Goal: Task Accomplishment & Management: Use online tool/utility

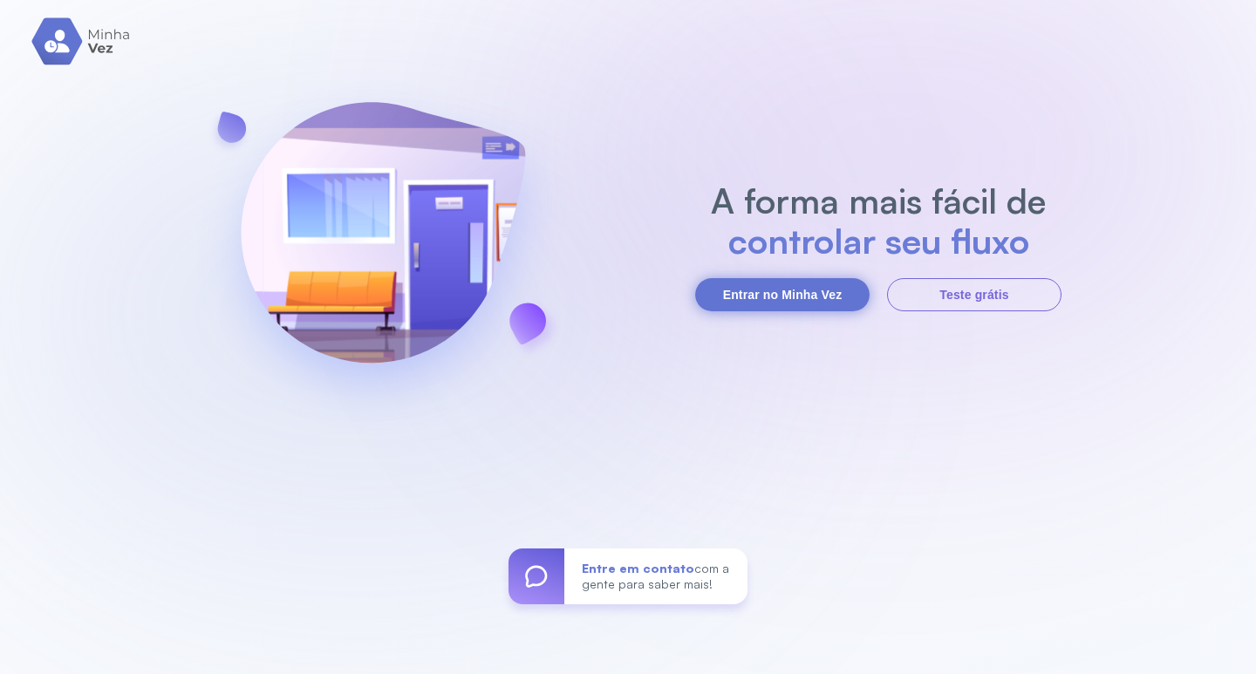
click at [757, 287] on button "Entrar no Minha Vez" at bounding box center [782, 294] width 174 height 33
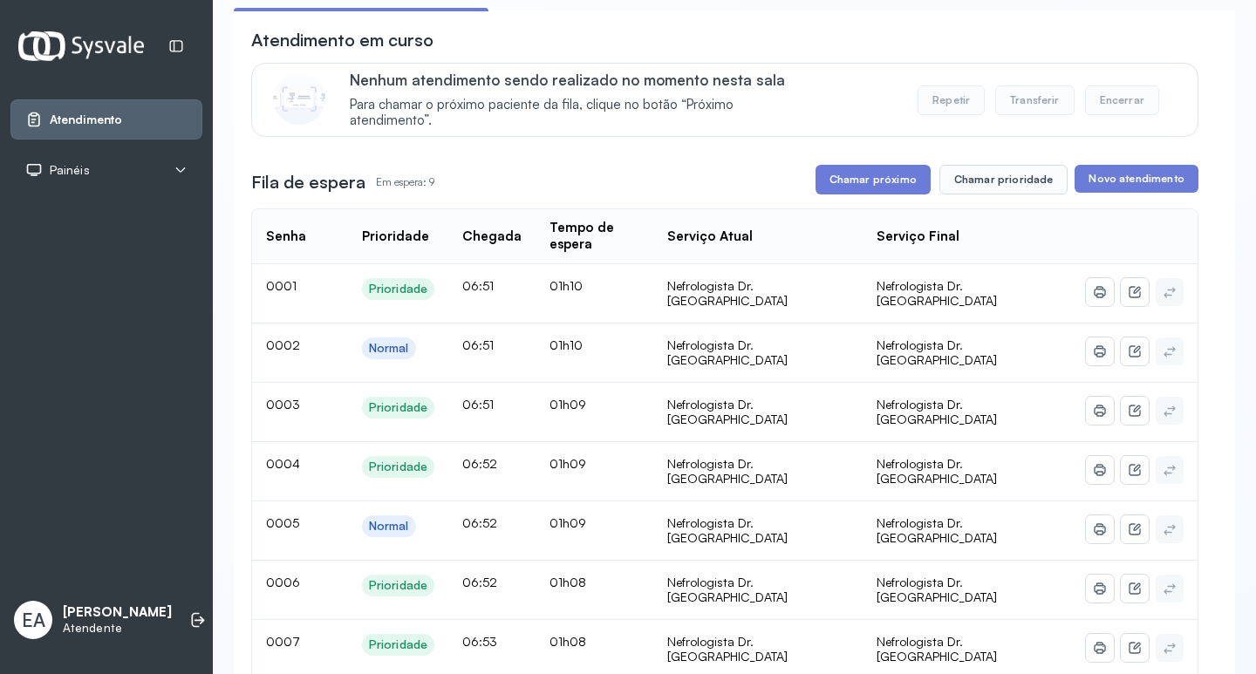
scroll to position [174, 0]
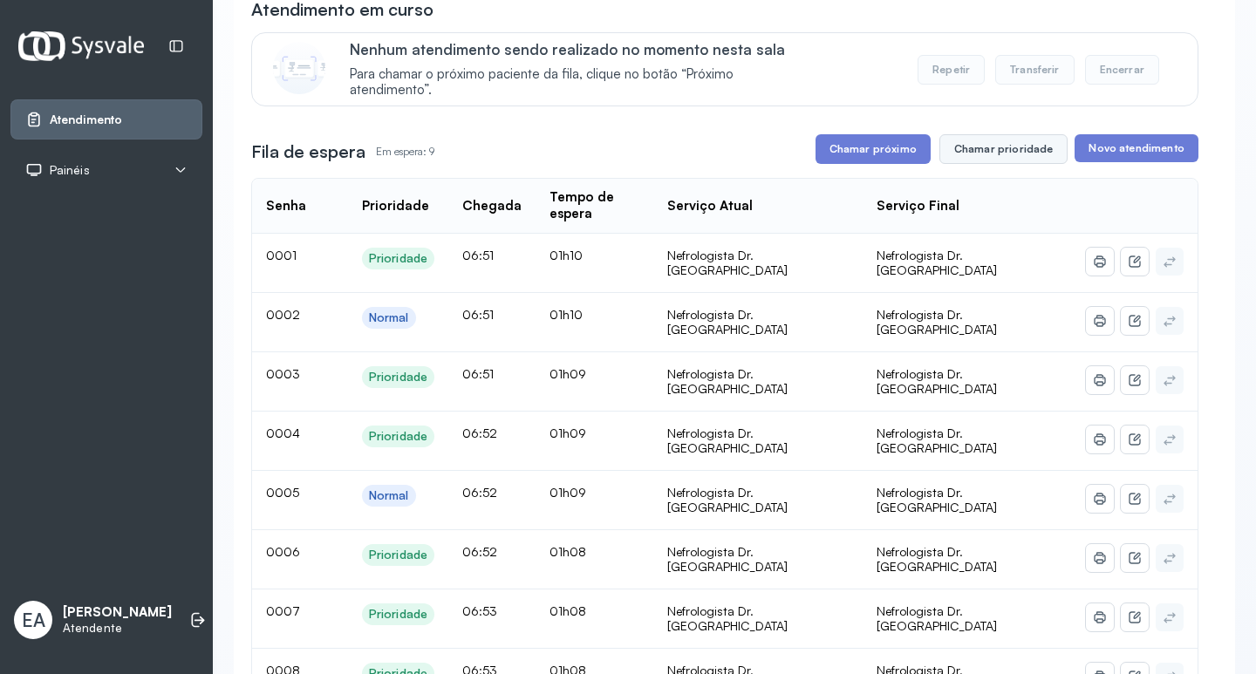
click at [1002, 153] on button "Chamar prioridade" at bounding box center [1003, 149] width 129 height 30
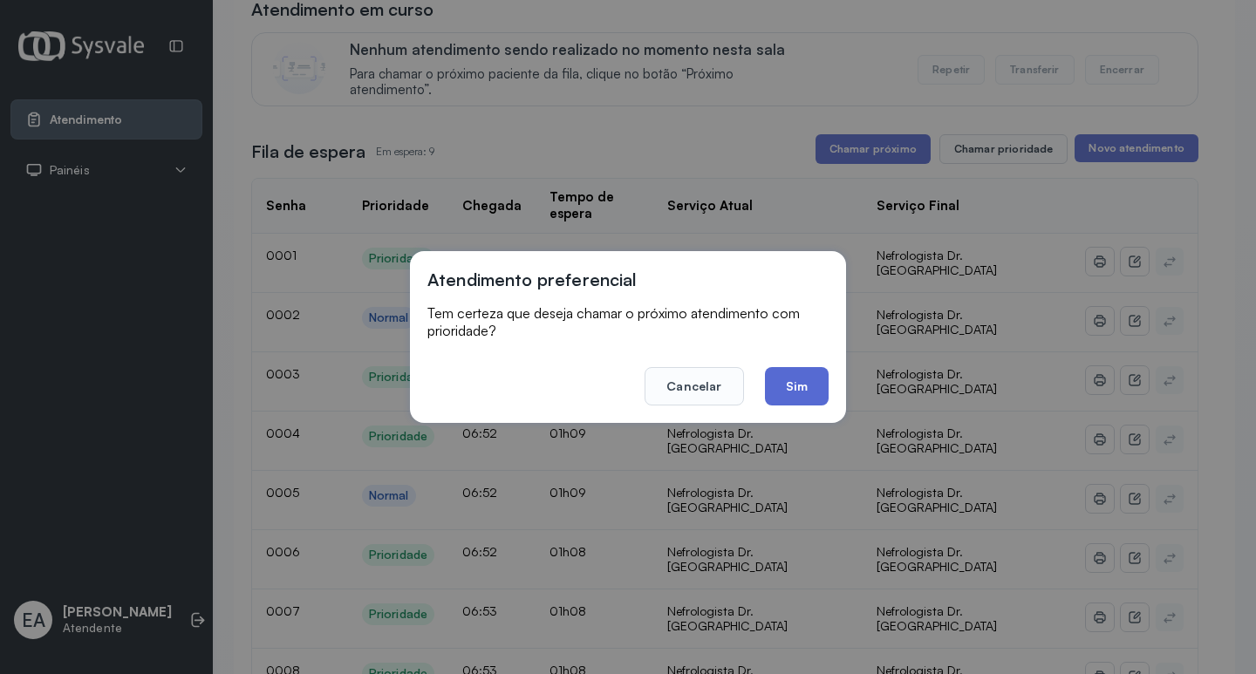
click at [798, 382] on button "Sim" at bounding box center [797, 386] width 64 height 38
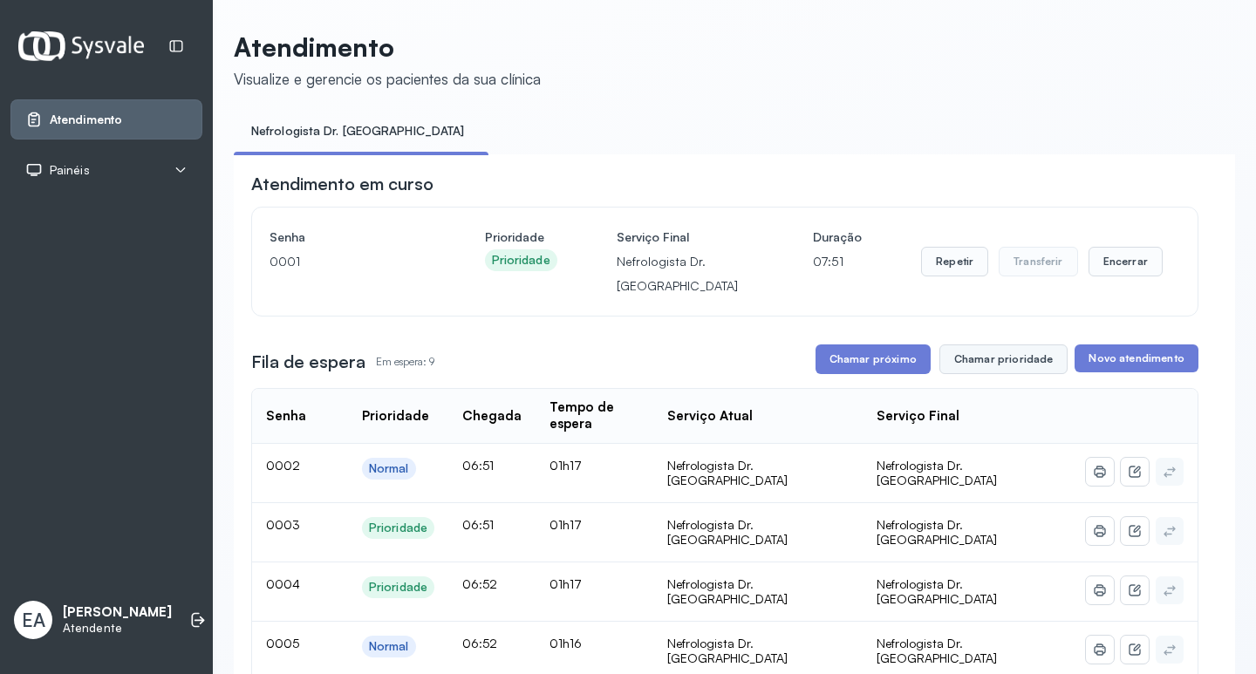
click at [1000, 366] on button "Chamar prioridade" at bounding box center [1003, 360] width 129 height 30
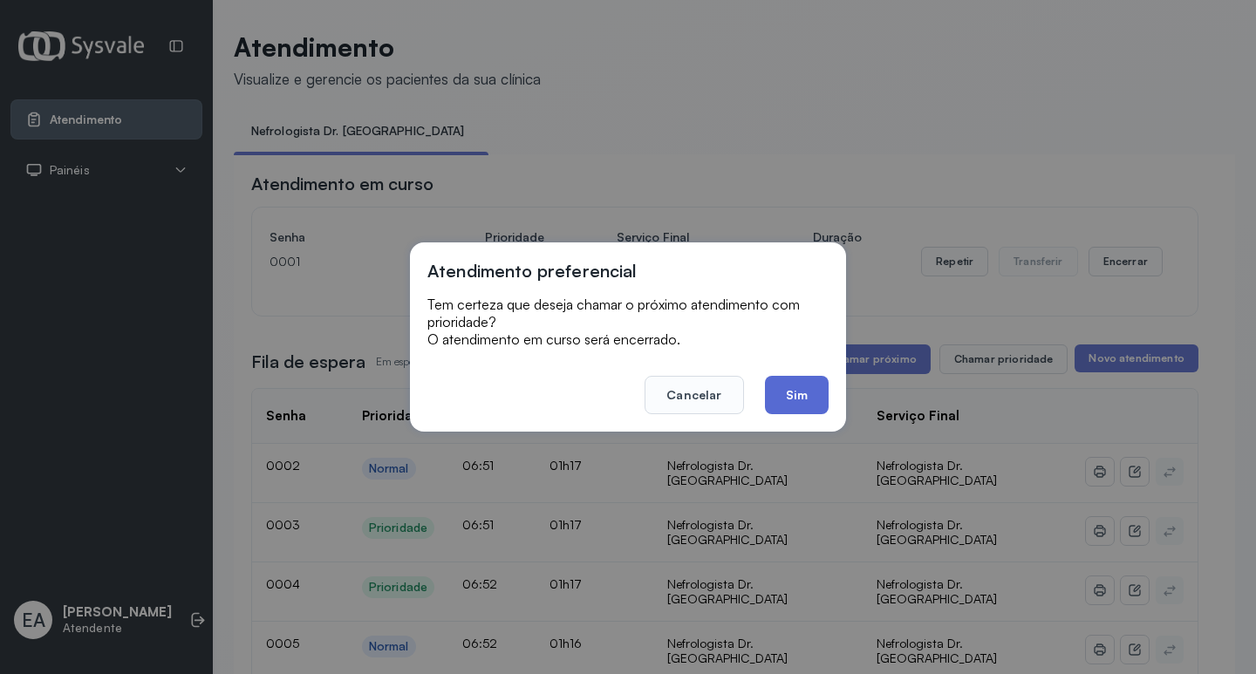
click at [784, 396] on button "Sim" at bounding box center [797, 395] width 64 height 38
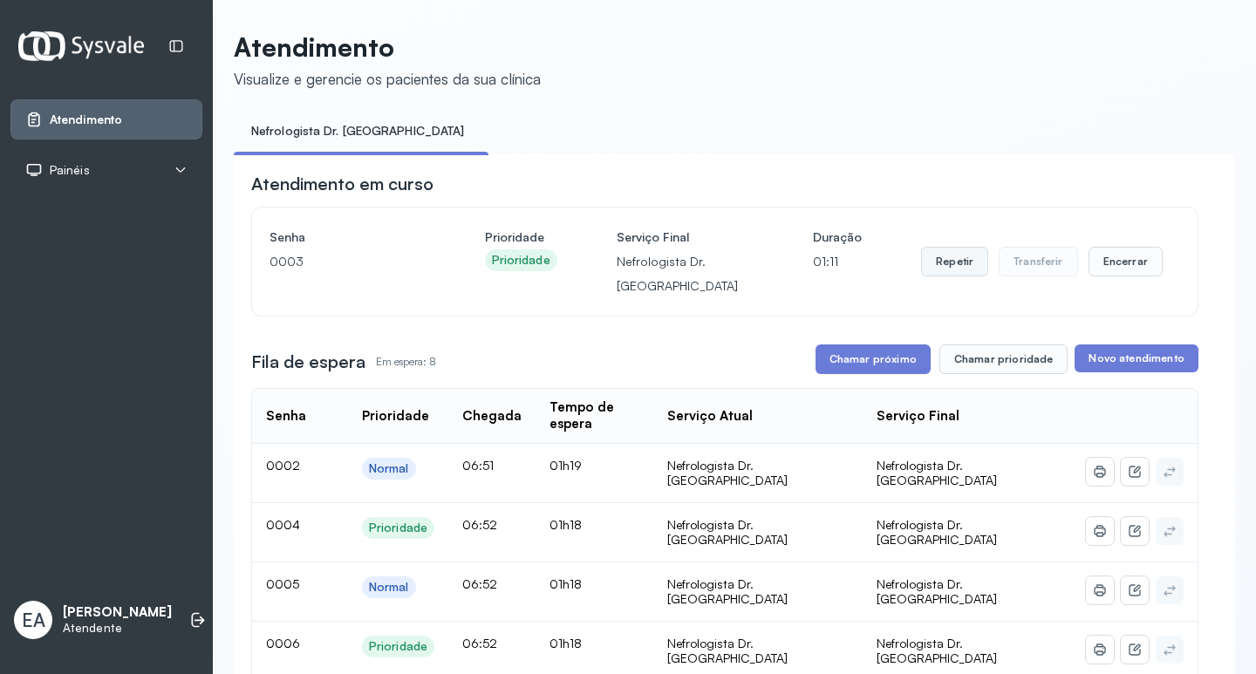
click at [936, 268] on button "Repetir" at bounding box center [954, 262] width 67 height 30
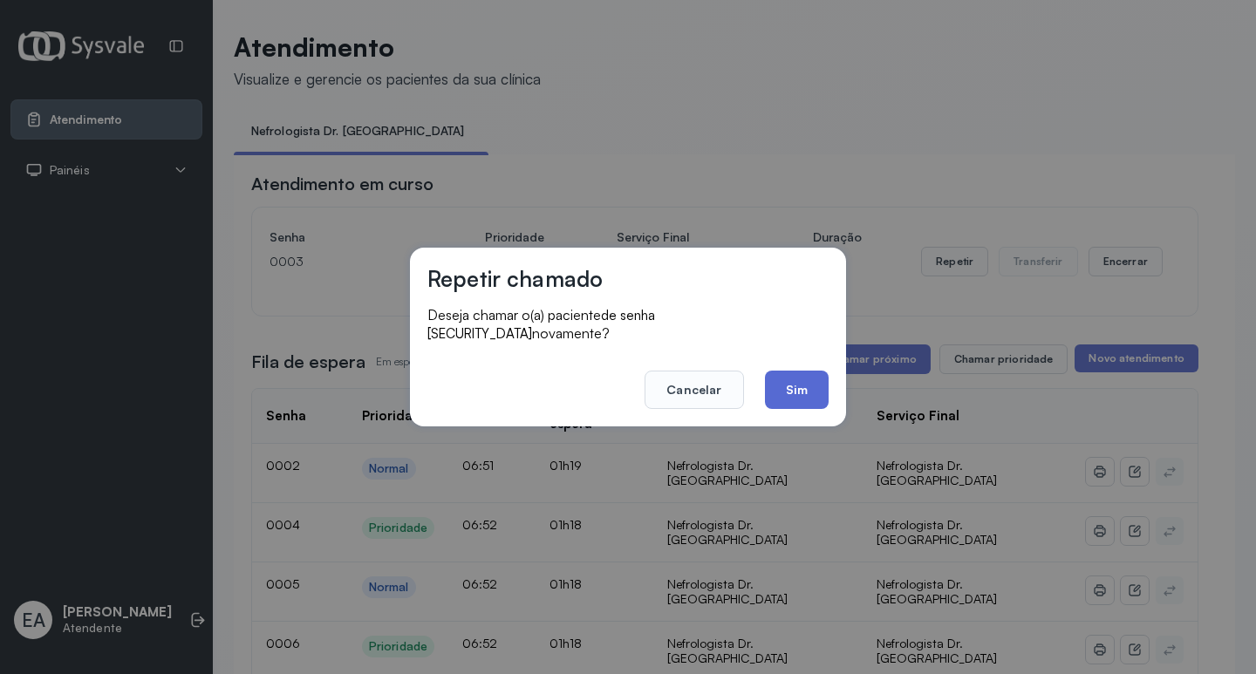
click at [795, 374] on button "Sim" at bounding box center [797, 390] width 64 height 38
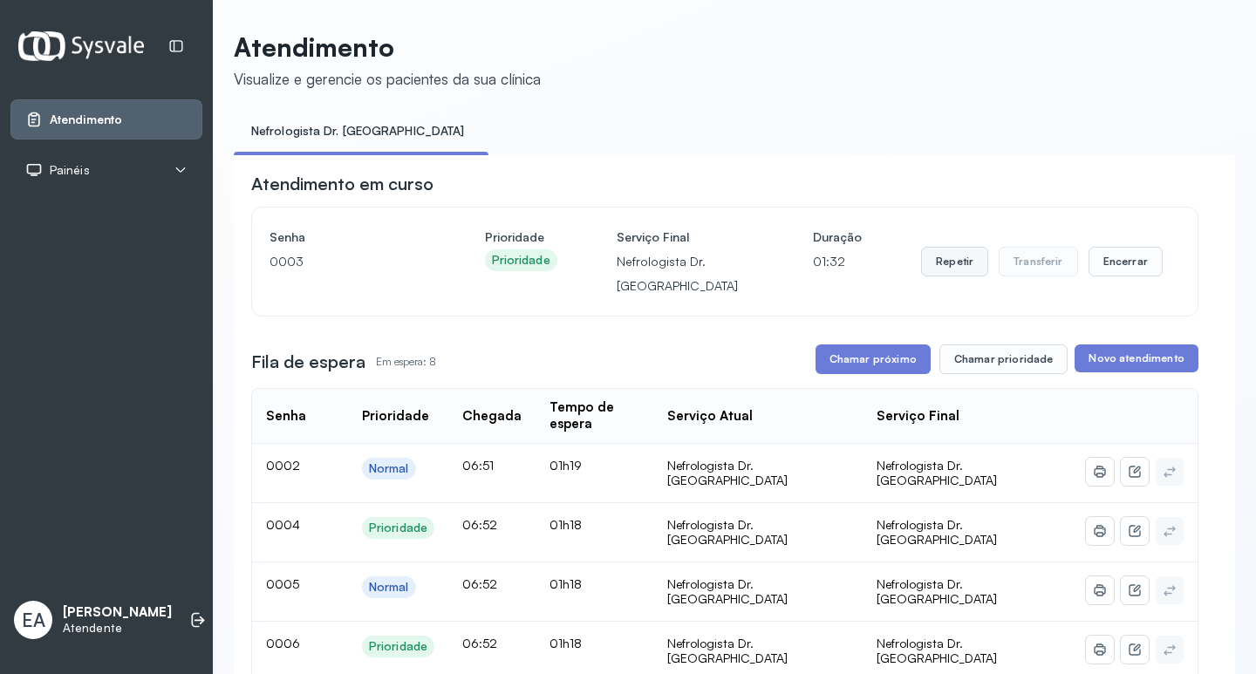
click at [969, 267] on button "Repetir" at bounding box center [954, 262] width 67 height 30
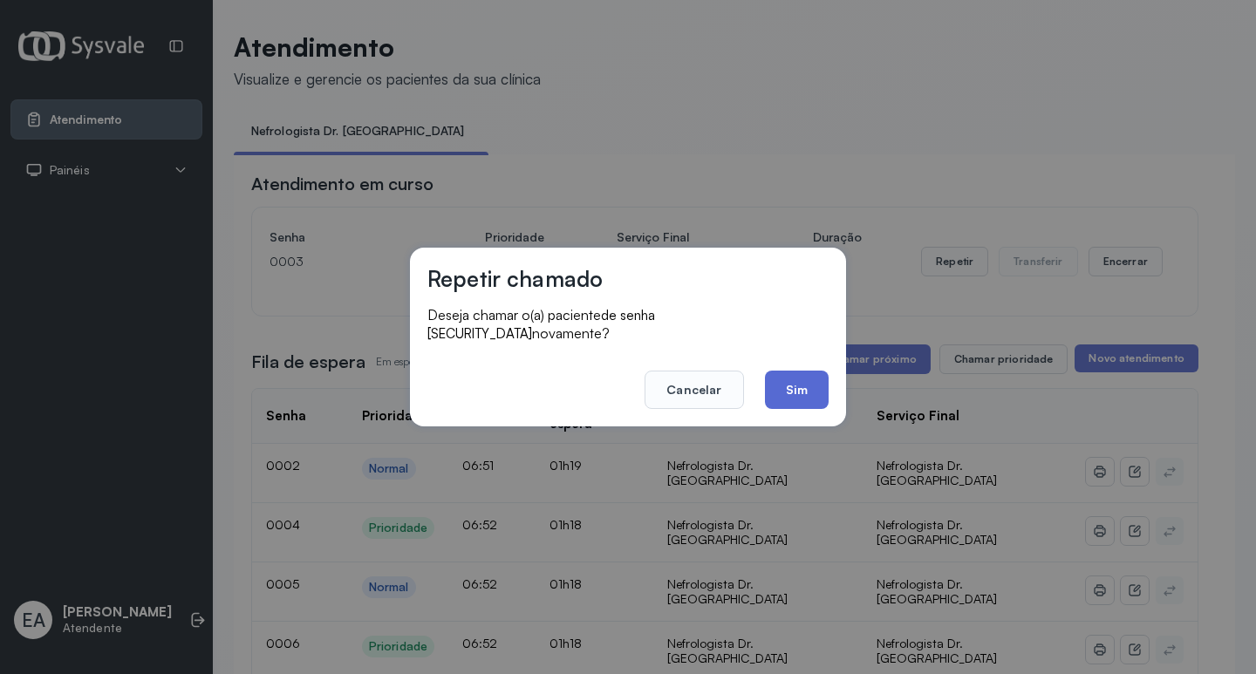
click at [802, 375] on button "Sim" at bounding box center [797, 390] width 64 height 38
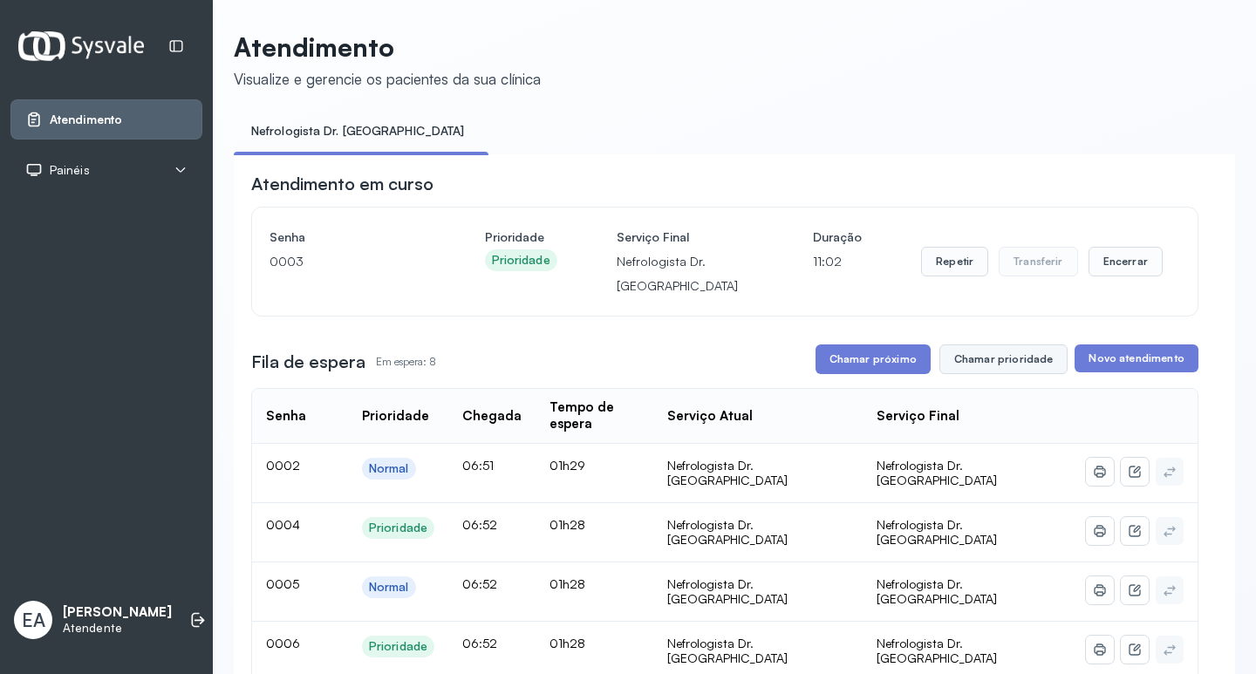
click at [993, 363] on button "Chamar prioridade" at bounding box center [1003, 360] width 129 height 30
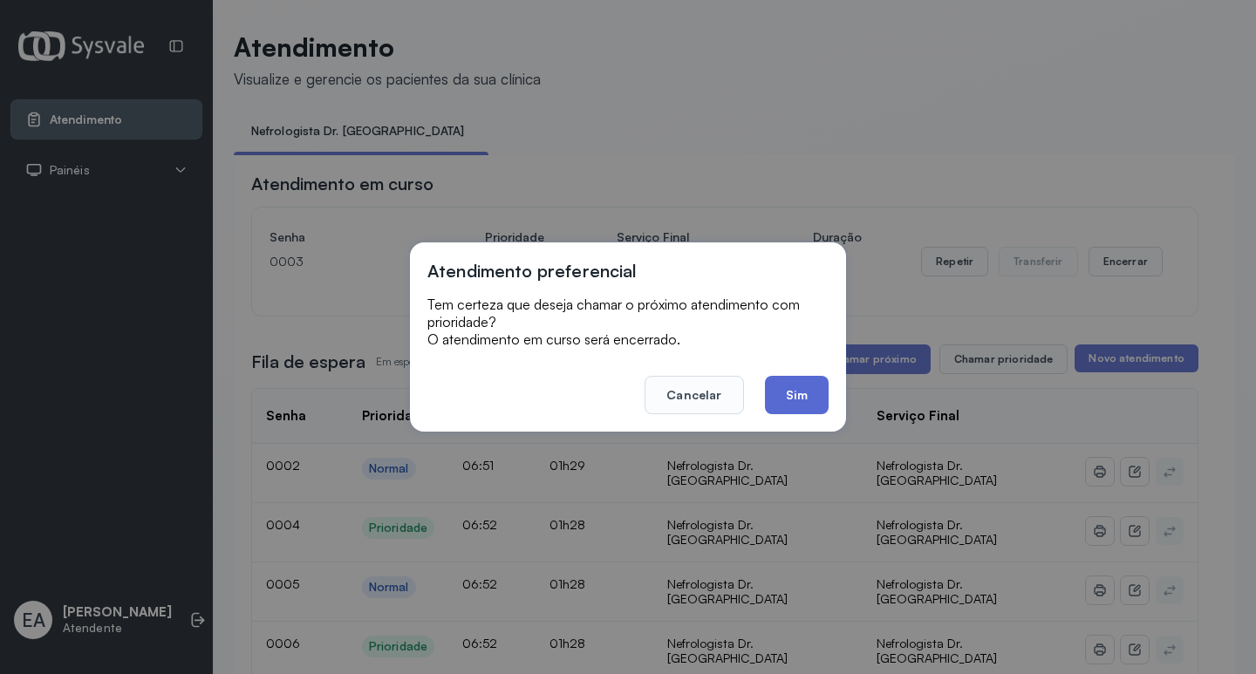
click at [786, 396] on button "Sim" at bounding box center [797, 395] width 64 height 38
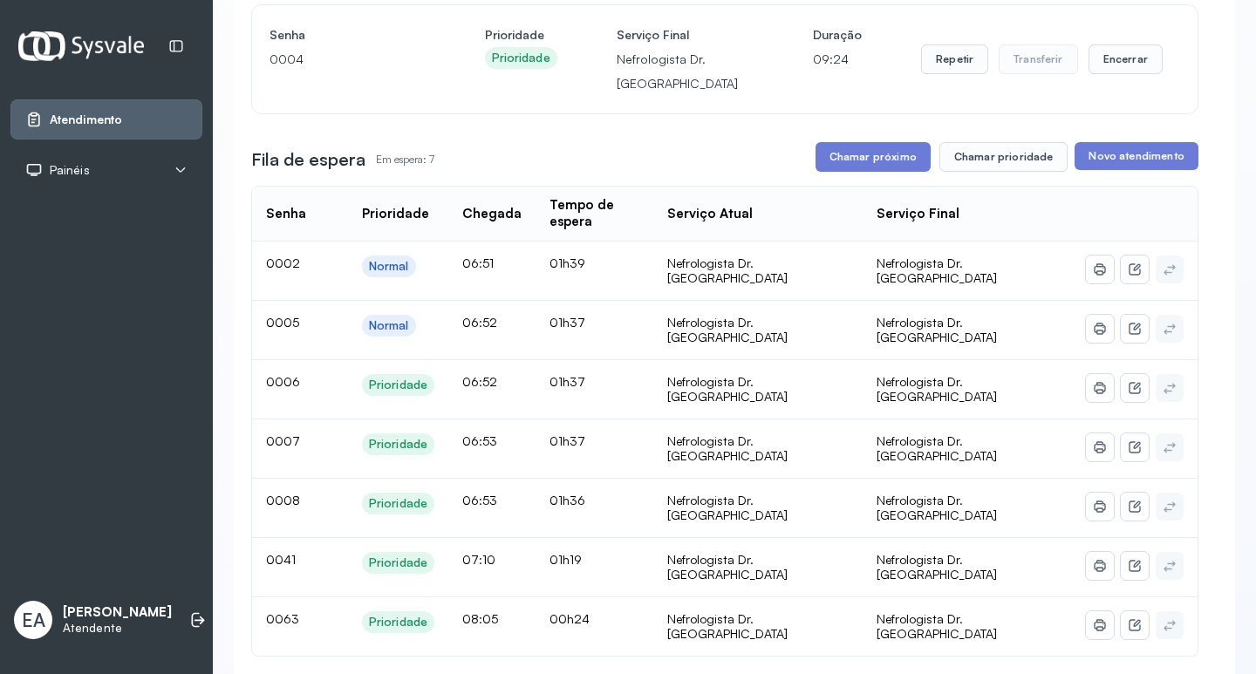
scroll to position [174, 0]
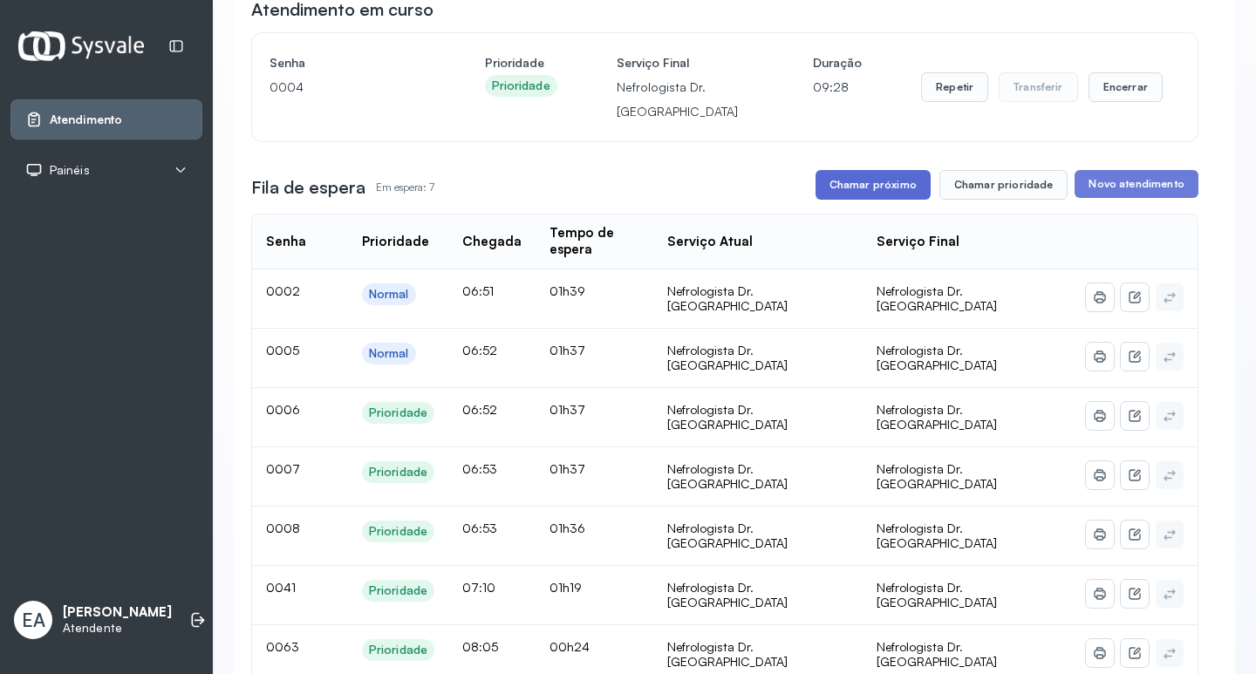
click at [863, 190] on button "Chamar próximo" at bounding box center [872, 185] width 115 height 30
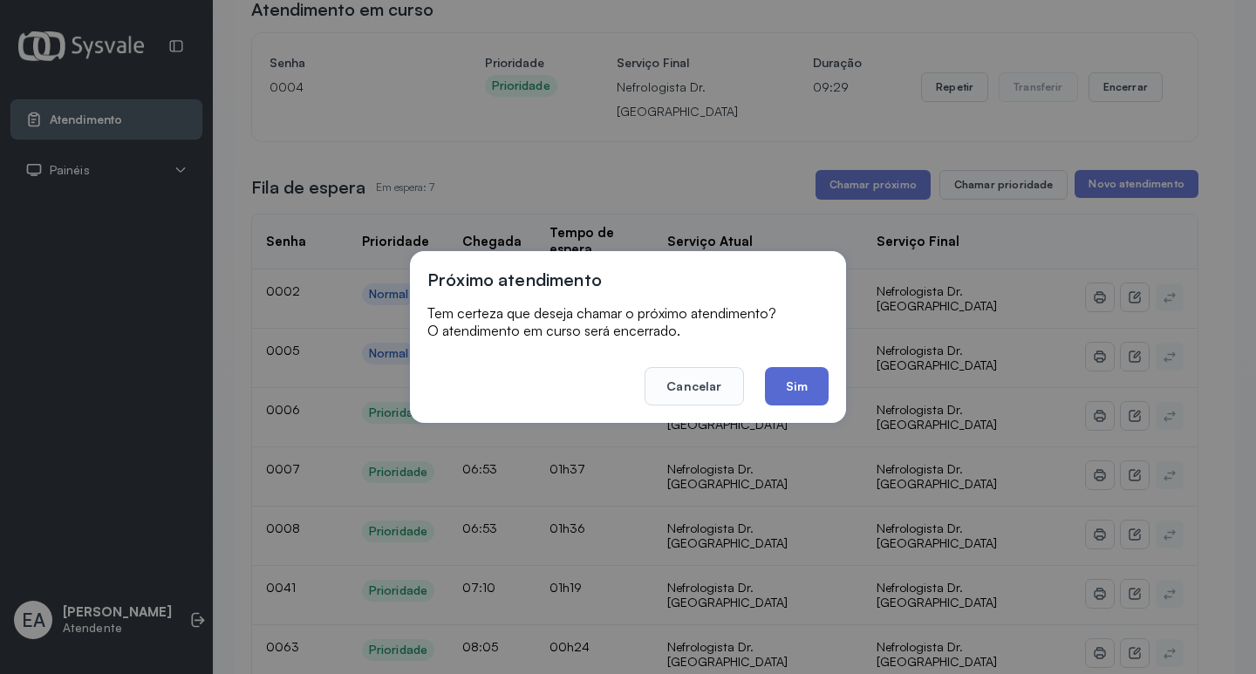
click at [805, 386] on button "Sim" at bounding box center [797, 386] width 64 height 38
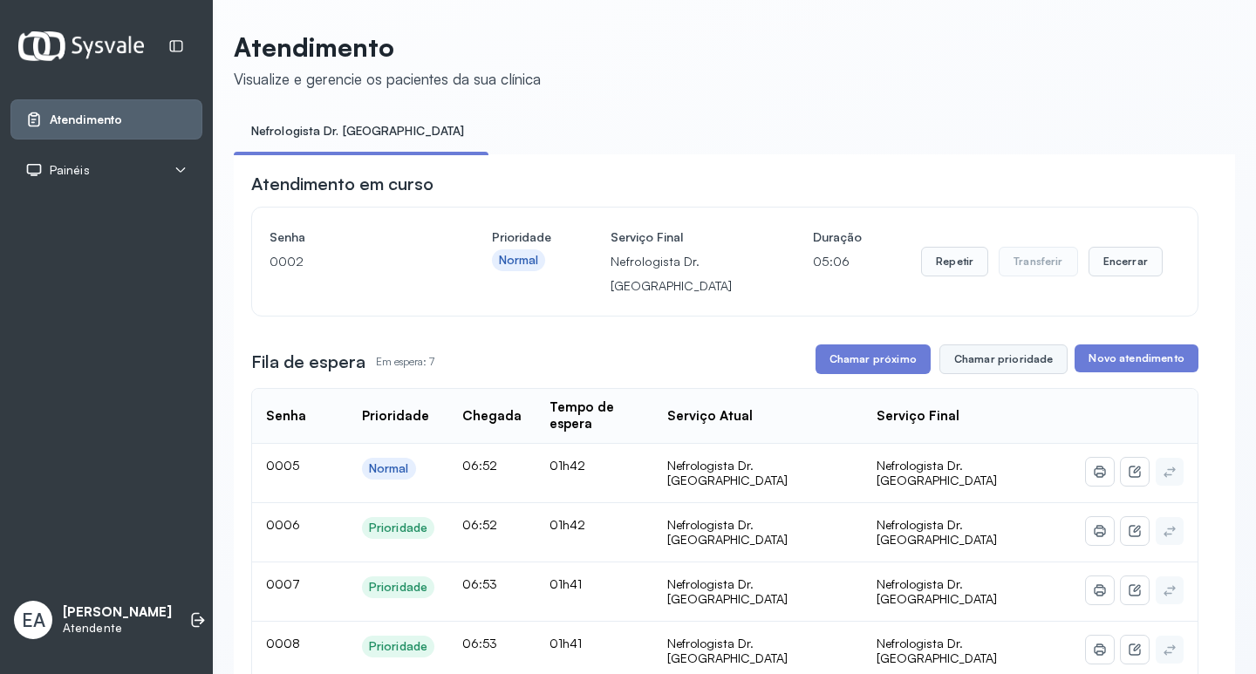
click at [980, 363] on button "Chamar prioridade" at bounding box center [1003, 360] width 129 height 30
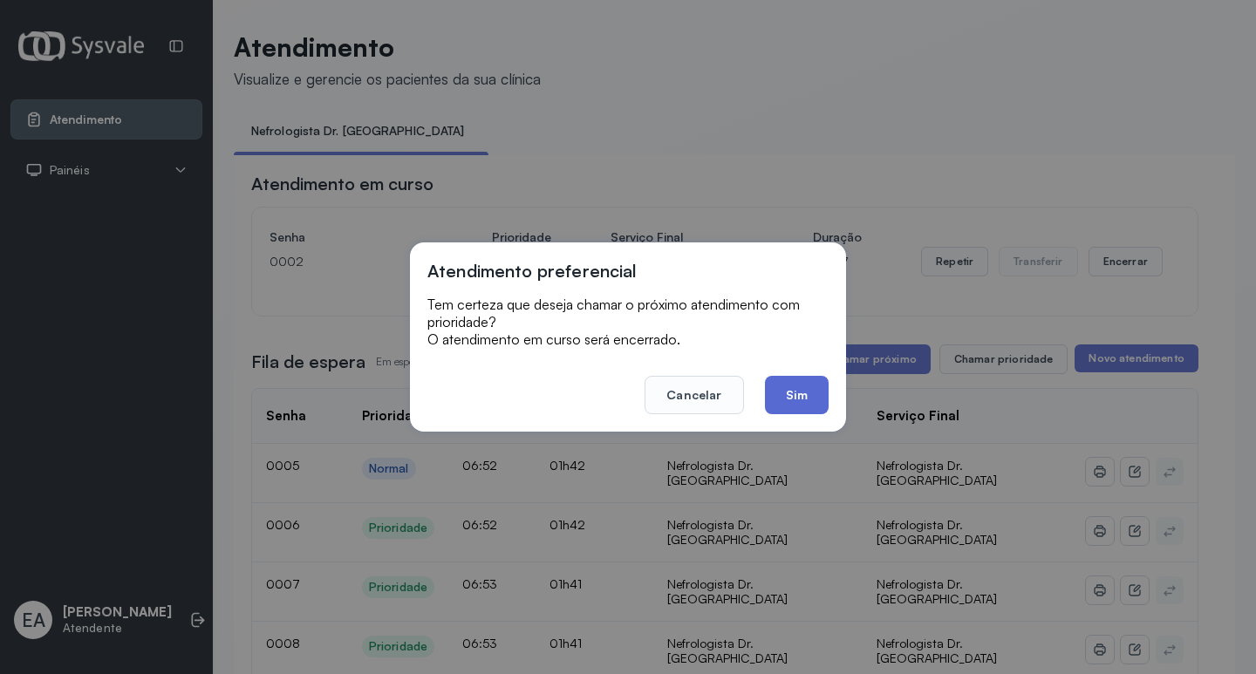
click at [805, 379] on button "Sim" at bounding box center [797, 395] width 64 height 38
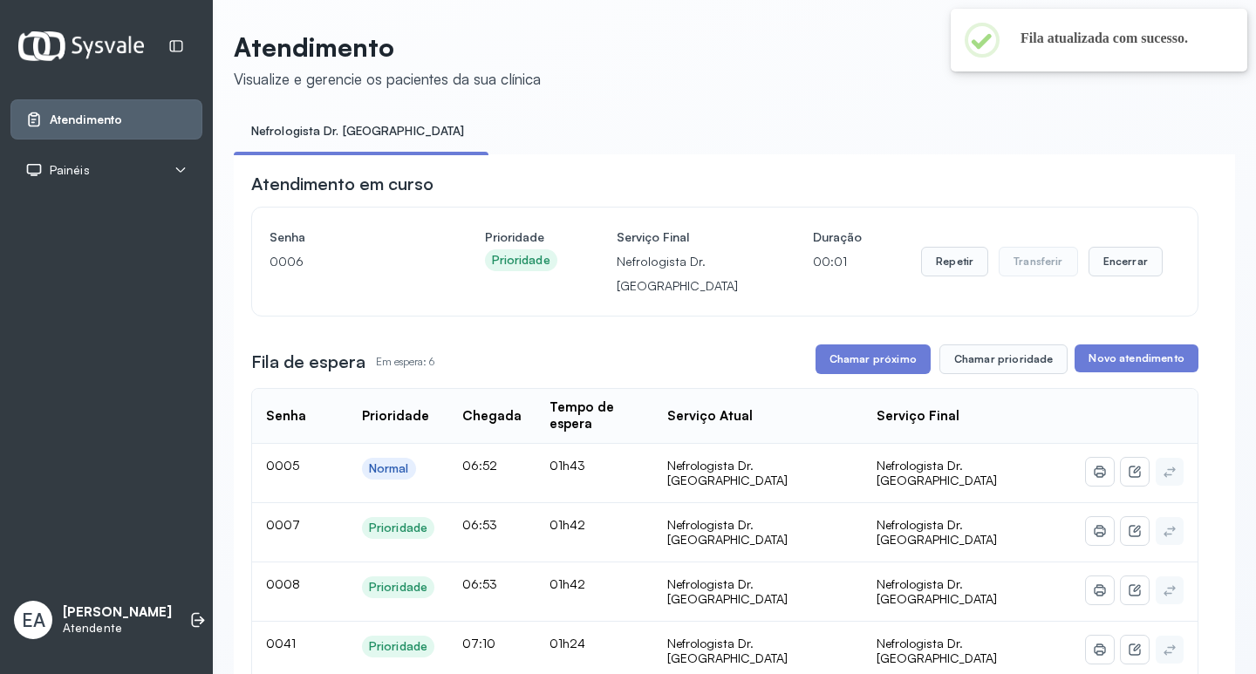
scroll to position [174, 0]
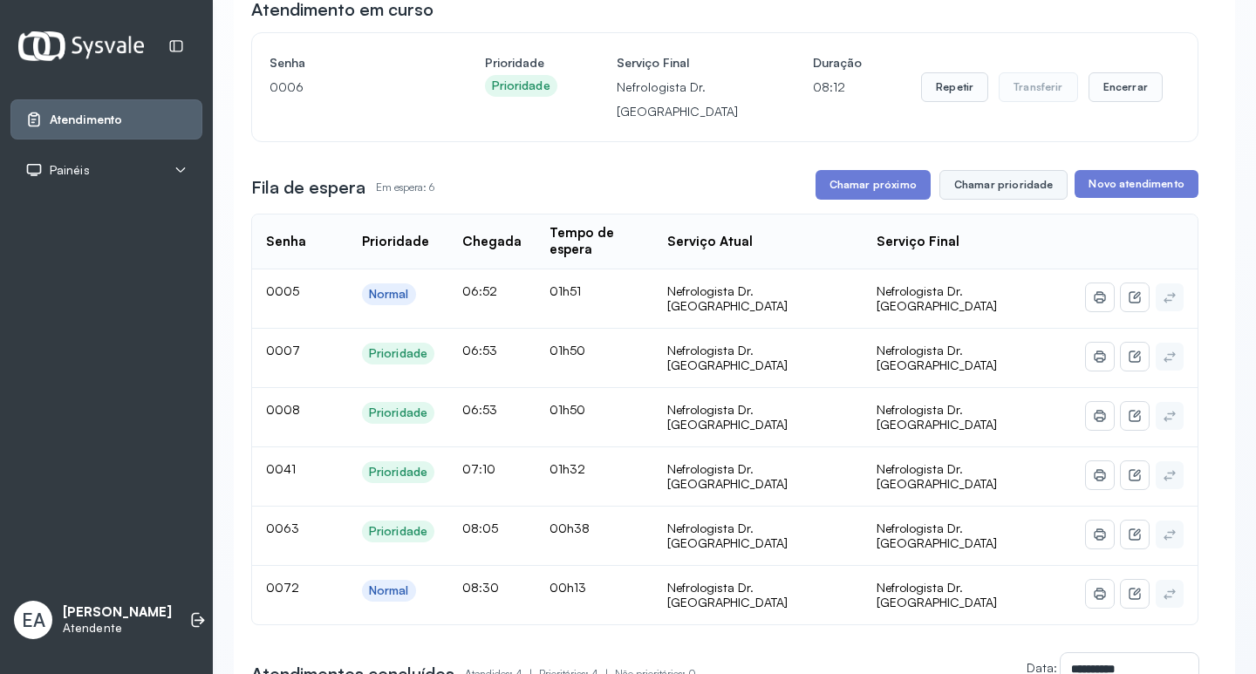
click at [968, 188] on button "Chamar prioridade" at bounding box center [1003, 185] width 129 height 30
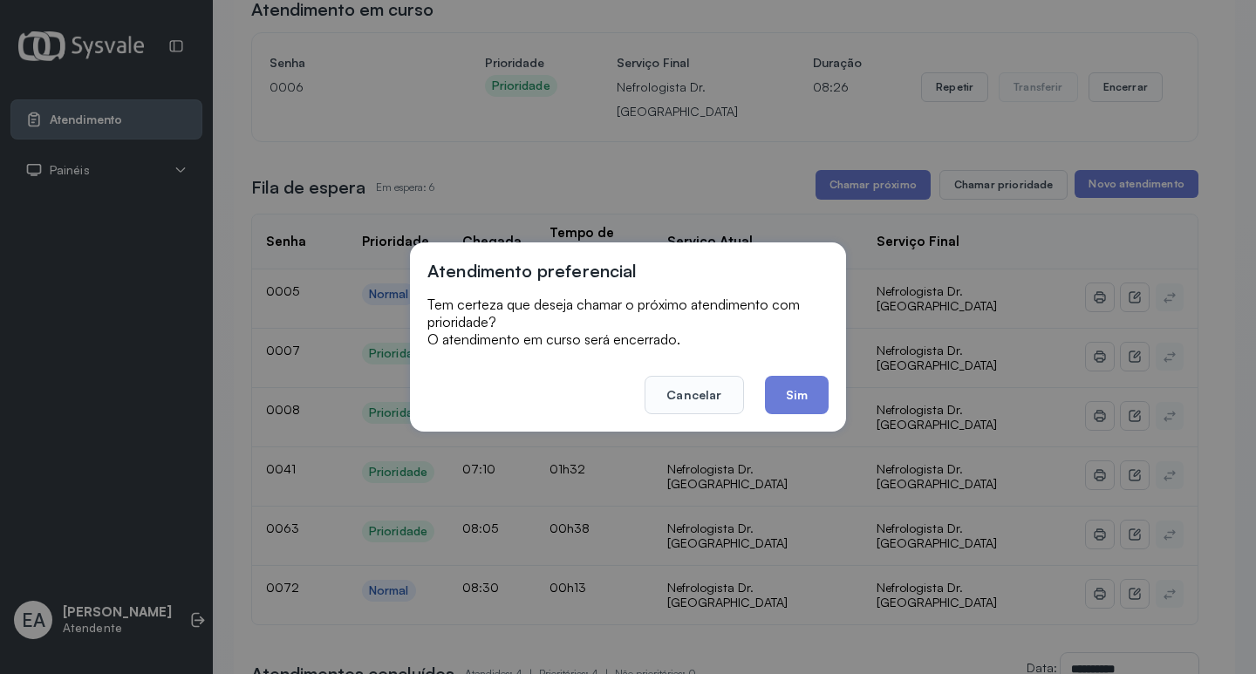
drag, startPoint x: 644, startPoint y: 506, endPoint x: 587, endPoint y: 411, distance: 110.7
click at [587, 411] on footer "Cancelar Sim" at bounding box center [627, 382] width 401 height 63
click at [669, 398] on button "Cancelar" at bounding box center [694, 395] width 99 height 38
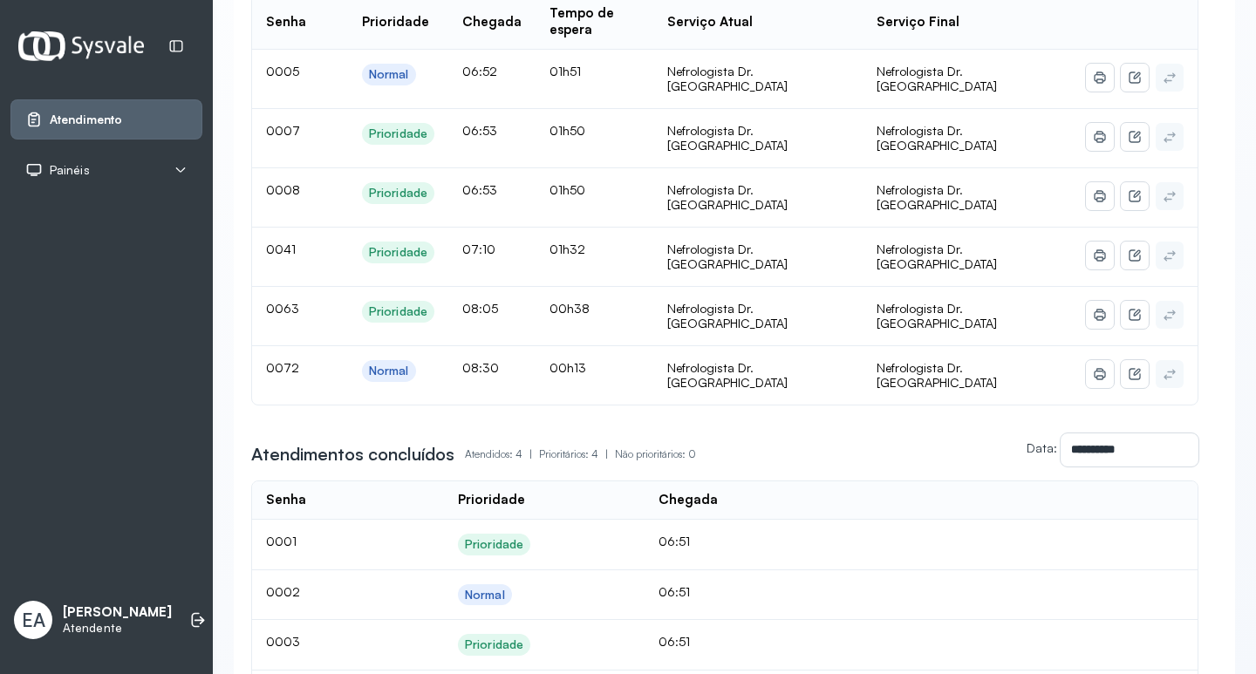
scroll to position [326, 0]
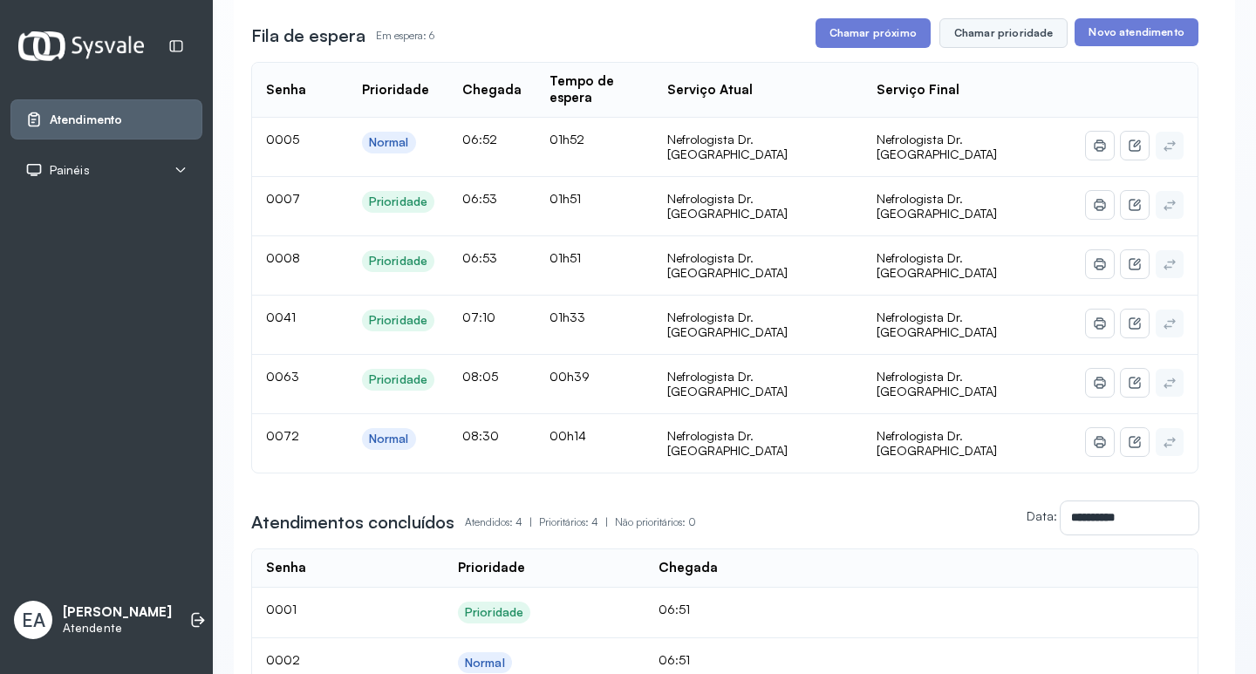
click at [984, 33] on button "Chamar prioridade" at bounding box center [1003, 33] width 129 height 30
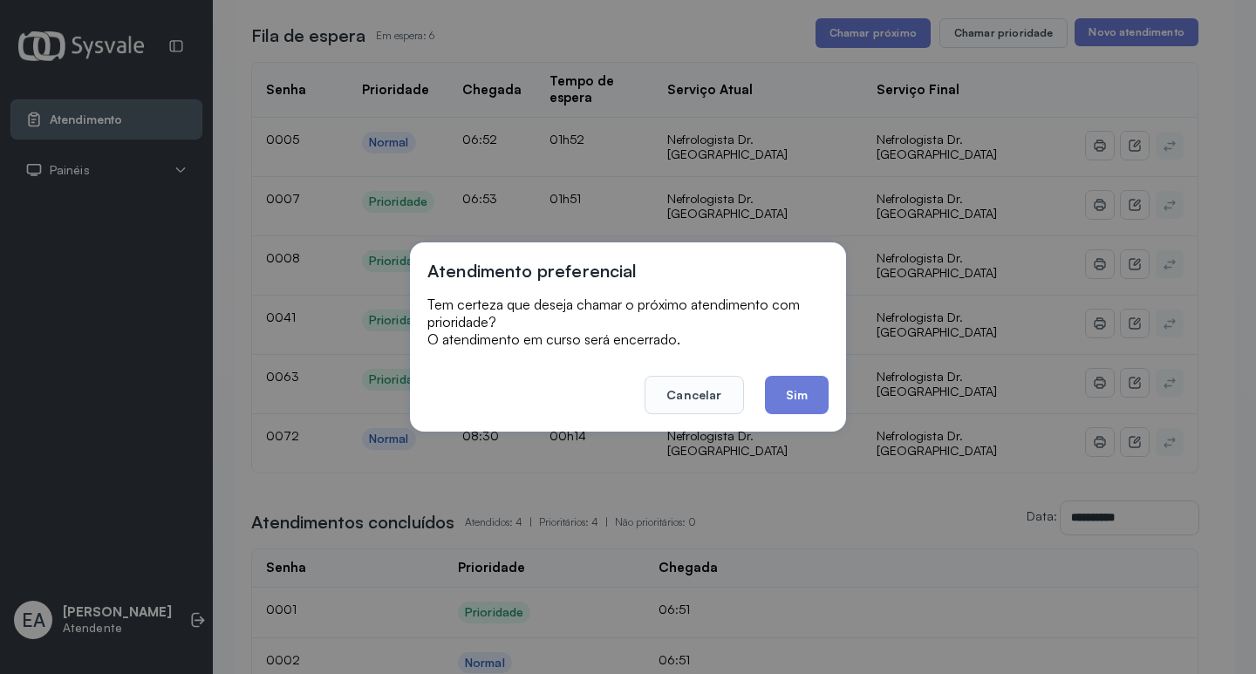
click at [779, 393] on button "Sim" at bounding box center [797, 395] width 64 height 38
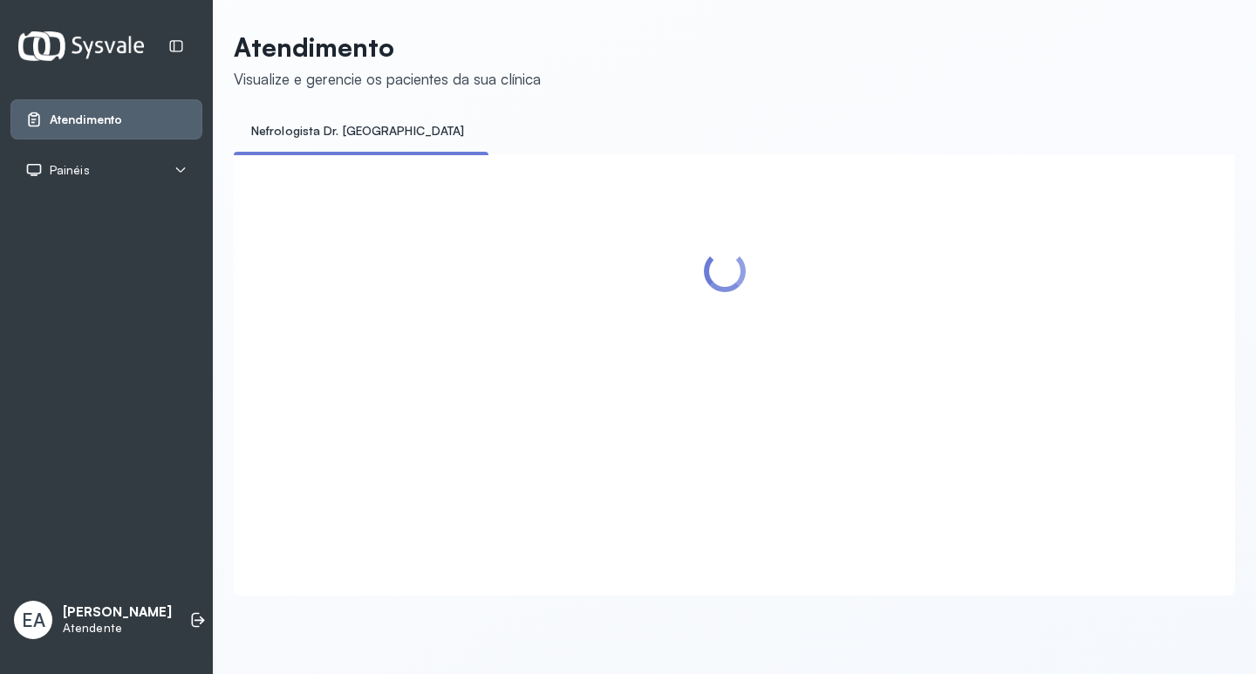
scroll to position [0, 0]
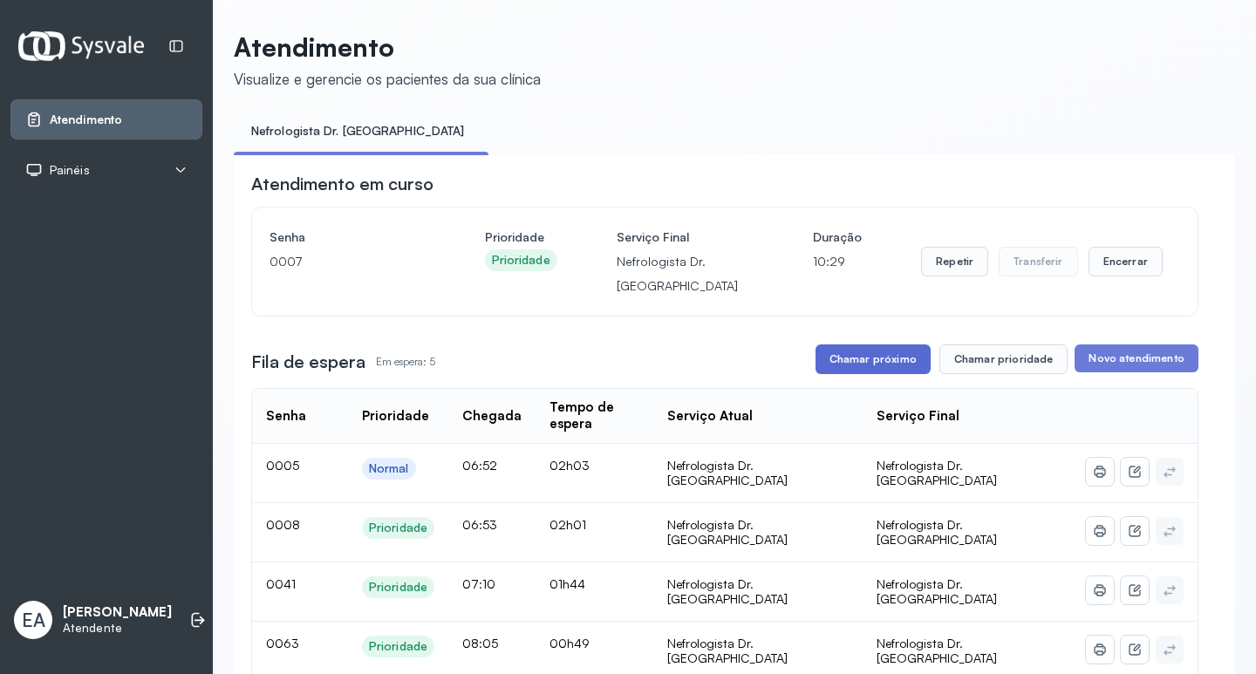
click at [873, 353] on button "Chamar próximo" at bounding box center [872, 360] width 115 height 30
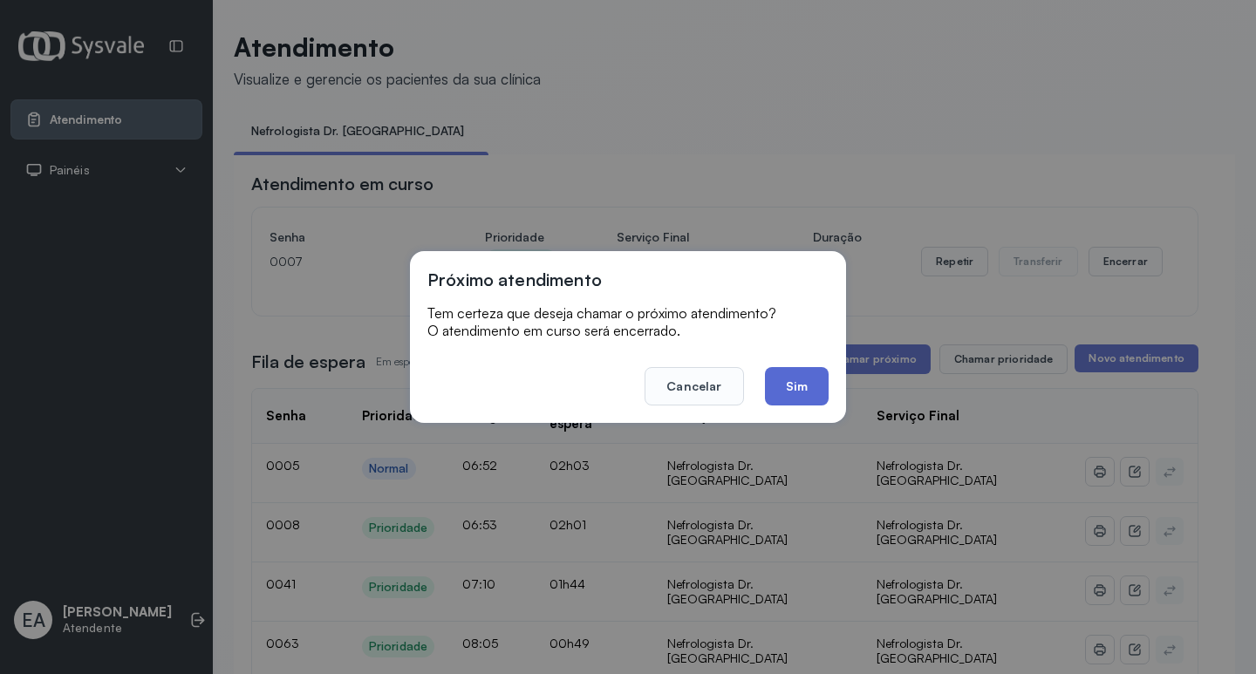
click at [799, 385] on button "Sim" at bounding box center [797, 386] width 64 height 38
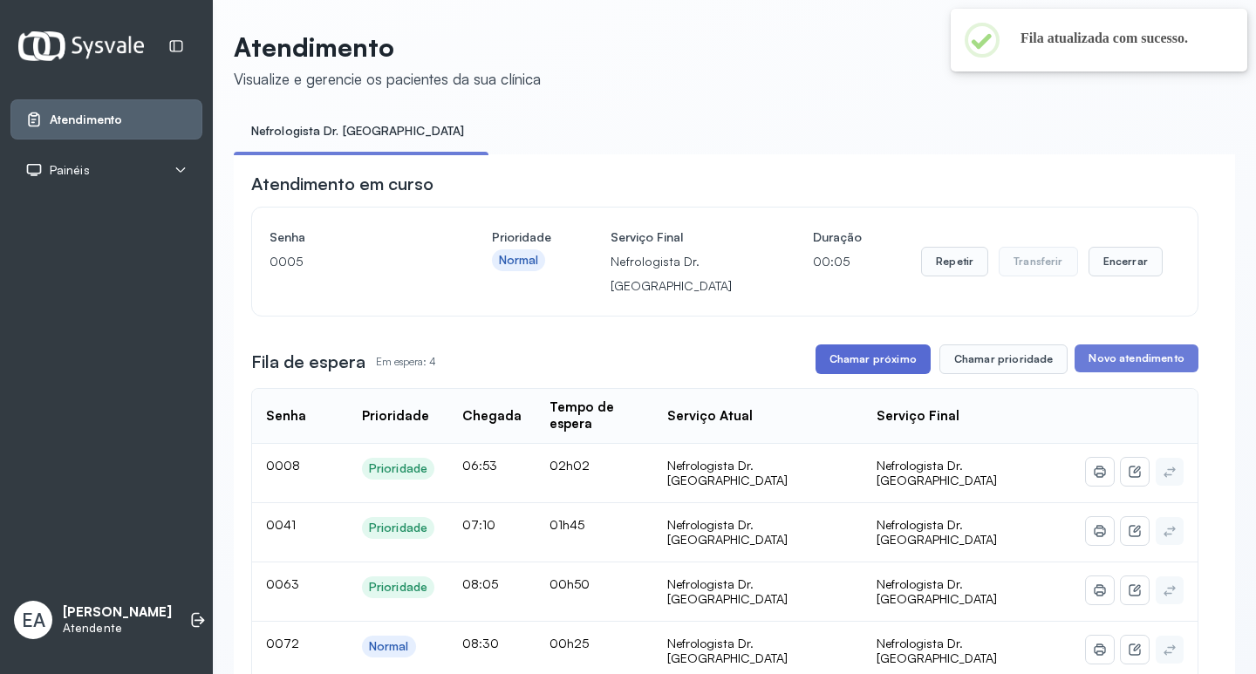
click at [878, 358] on button "Chamar próximo" at bounding box center [872, 360] width 115 height 30
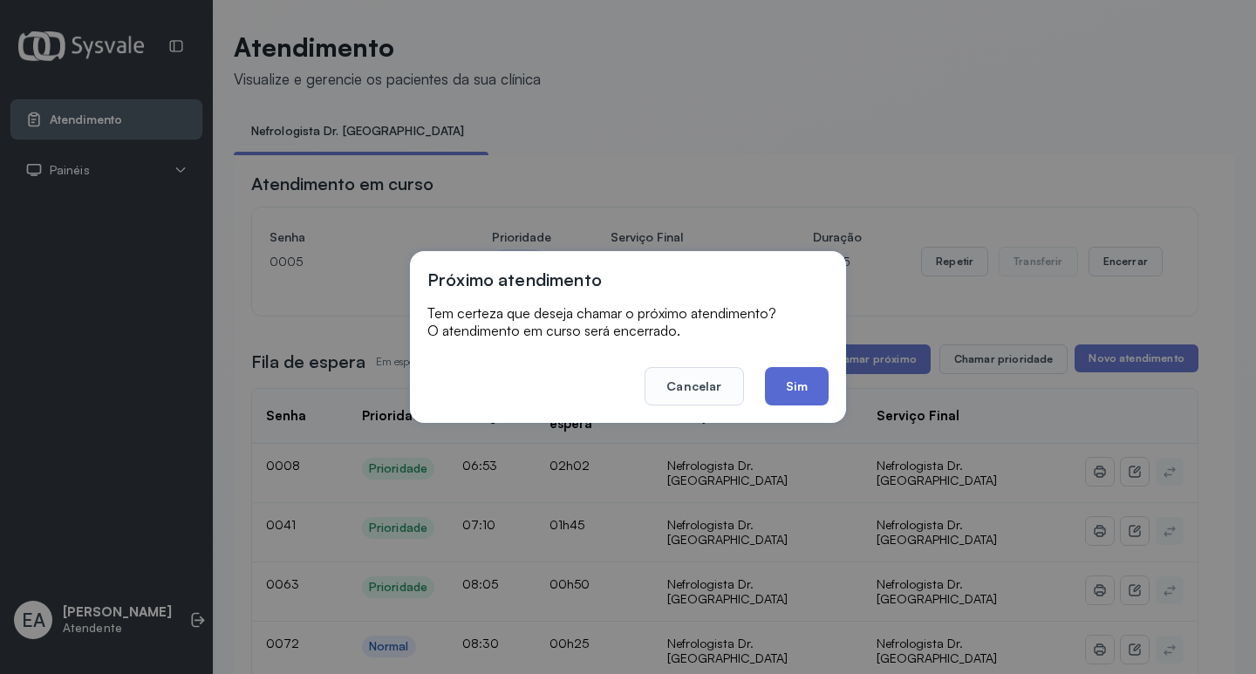
click at [813, 377] on button "Sim" at bounding box center [797, 386] width 64 height 38
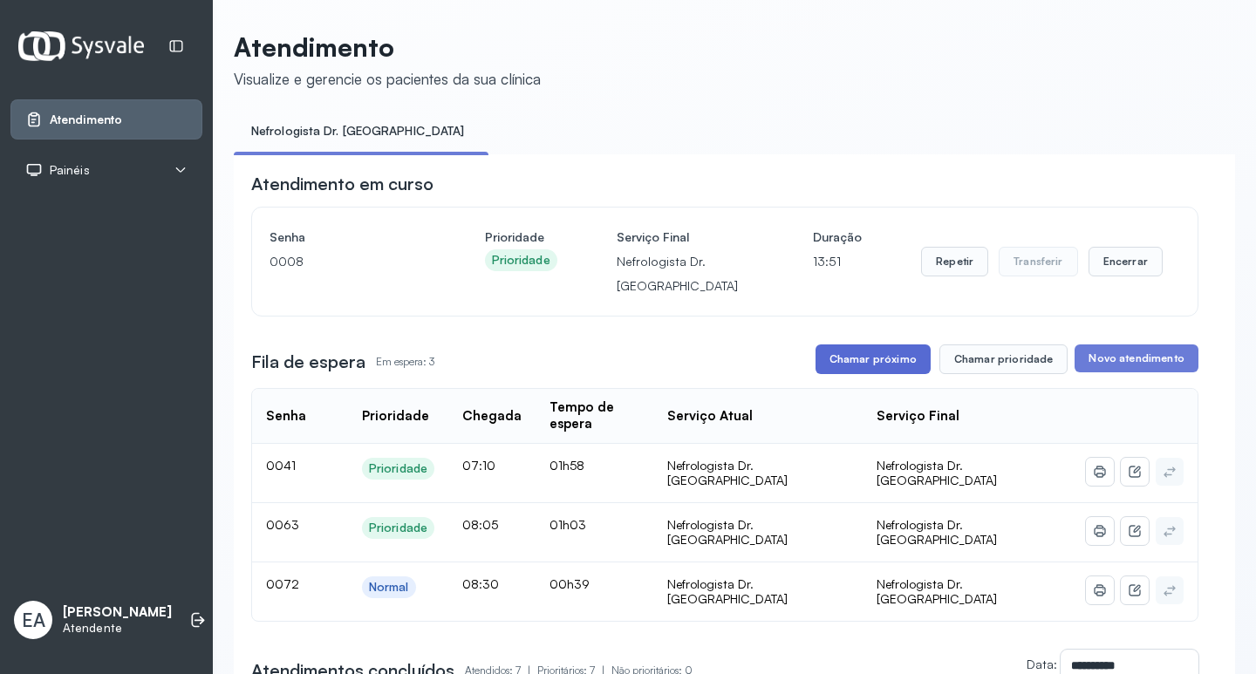
click at [891, 357] on button "Chamar próximo" at bounding box center [872, 360] width 115 height 30
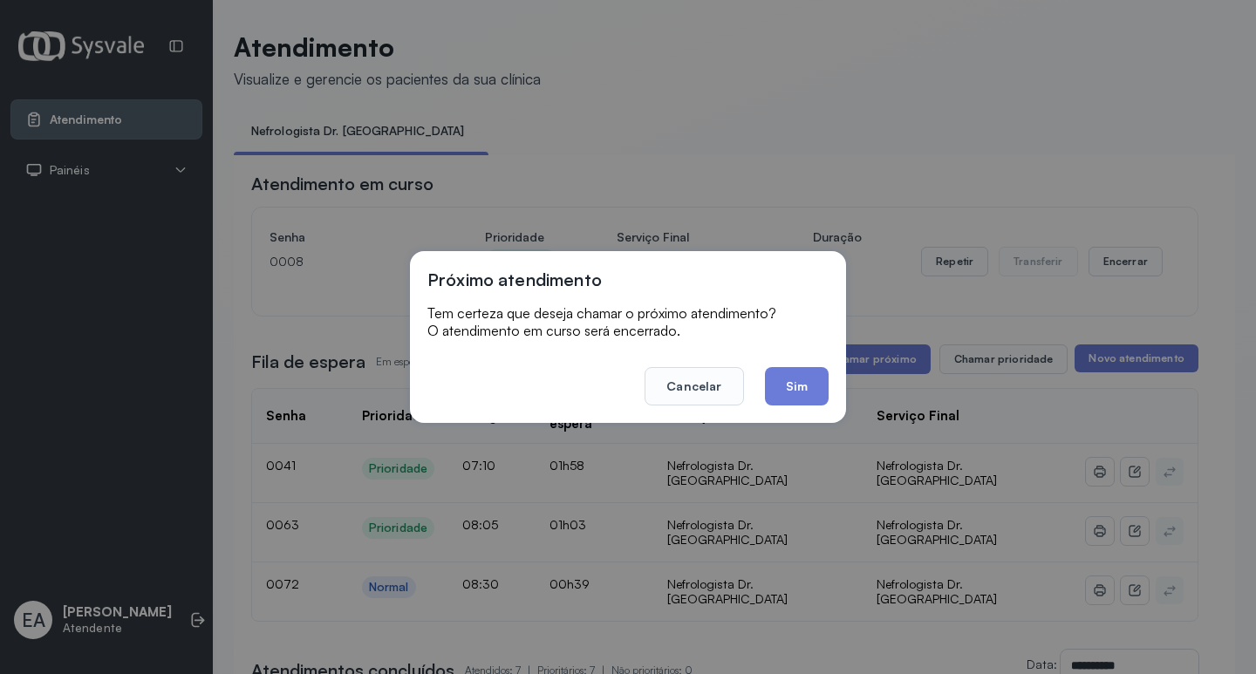
click at [796, 353] on footer "Cancelar Sim" at bounding box center [627, 374] width 401 height 63
click at [774, 387] on button "Sim" at bounding box center [797, 386] width 64 height 38
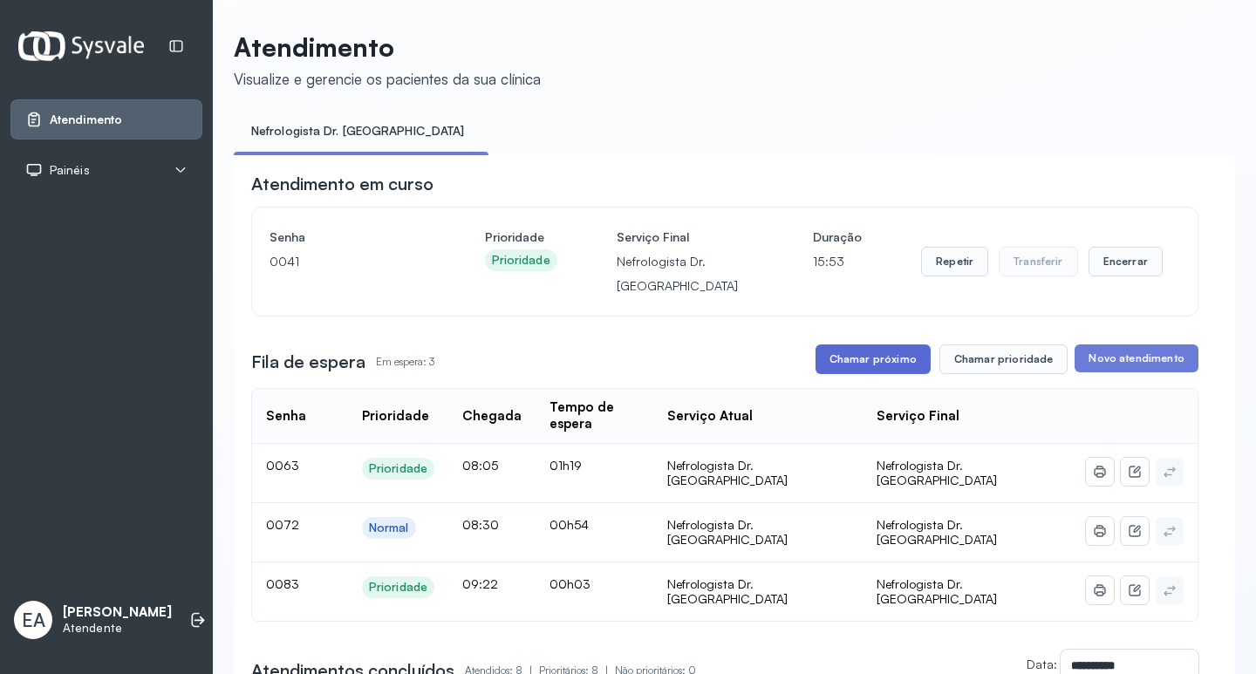
click at [874, 359] on button "Chamar próximo" at bounding box center [872, 360] width 115 height 30
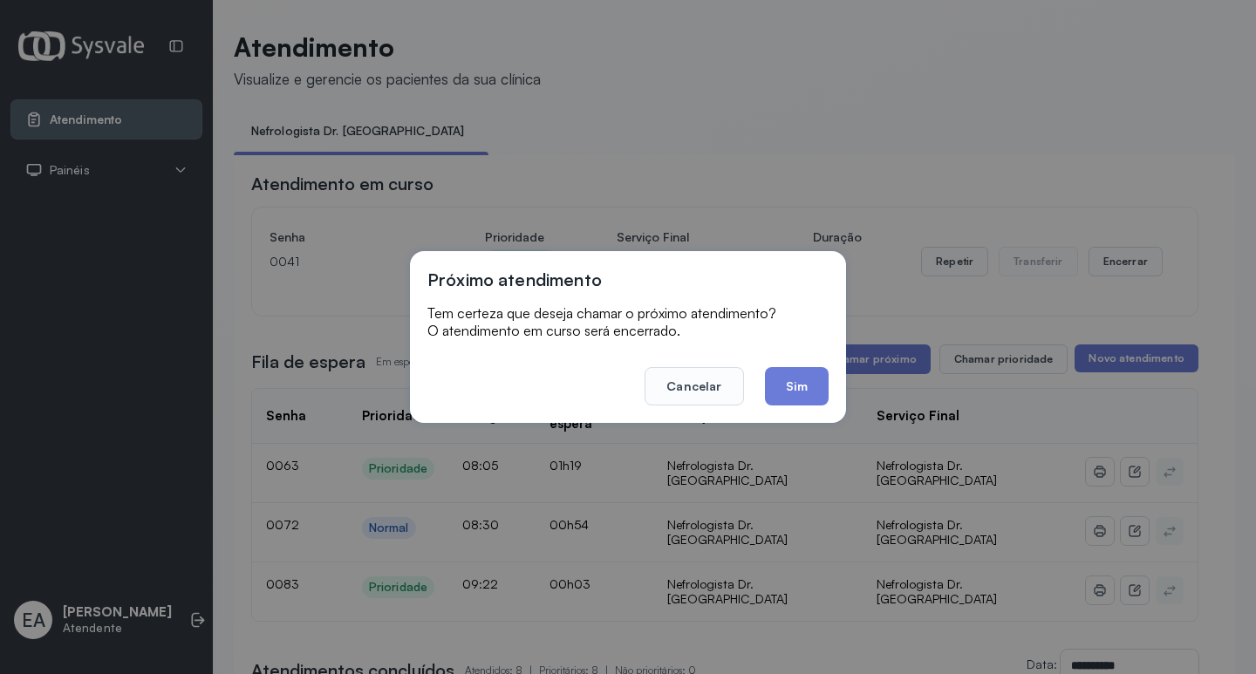
click at [793, 372] on button "Sim" at bounding box center [797, 386] width 64 height 38
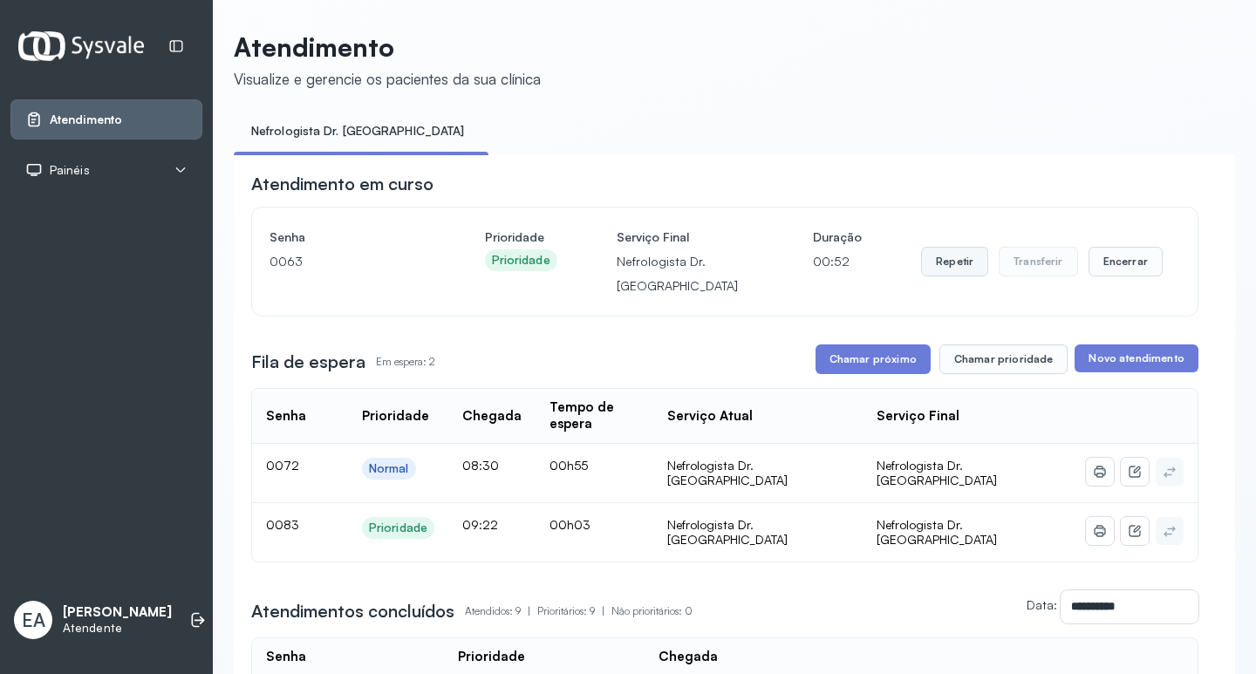
click at [946, 263] on button "Repetir" at bounding box center [954, 262] width 67 height 30
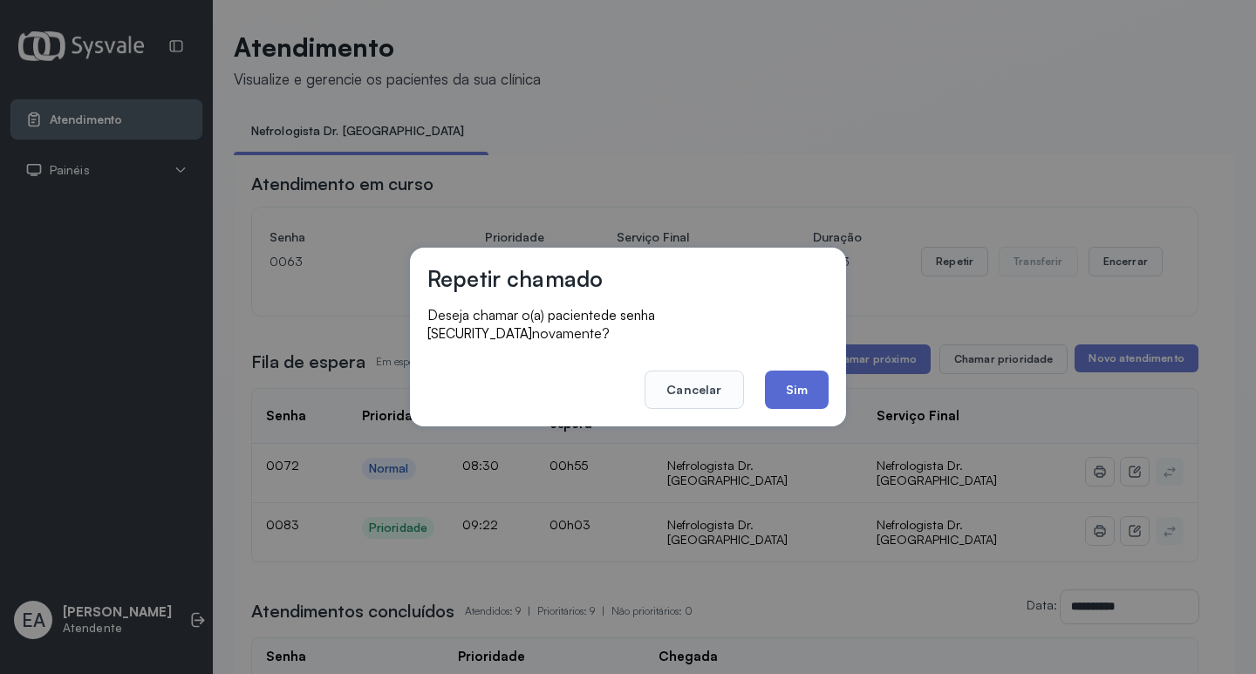
click at [790, 378] on button "Sim" at bounding box center [797, 390] width 64 height 38
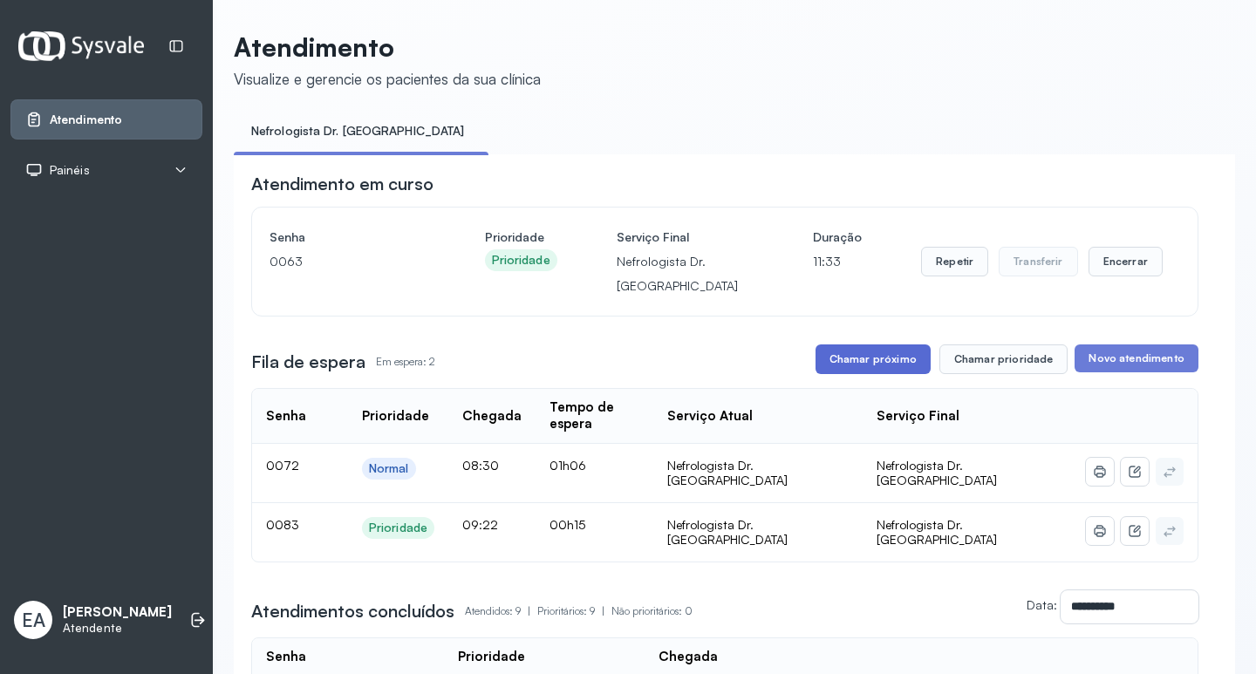
click at [855, 358] on button "Chamar próximo" at bounding box center [872, 360] width 115 height 30
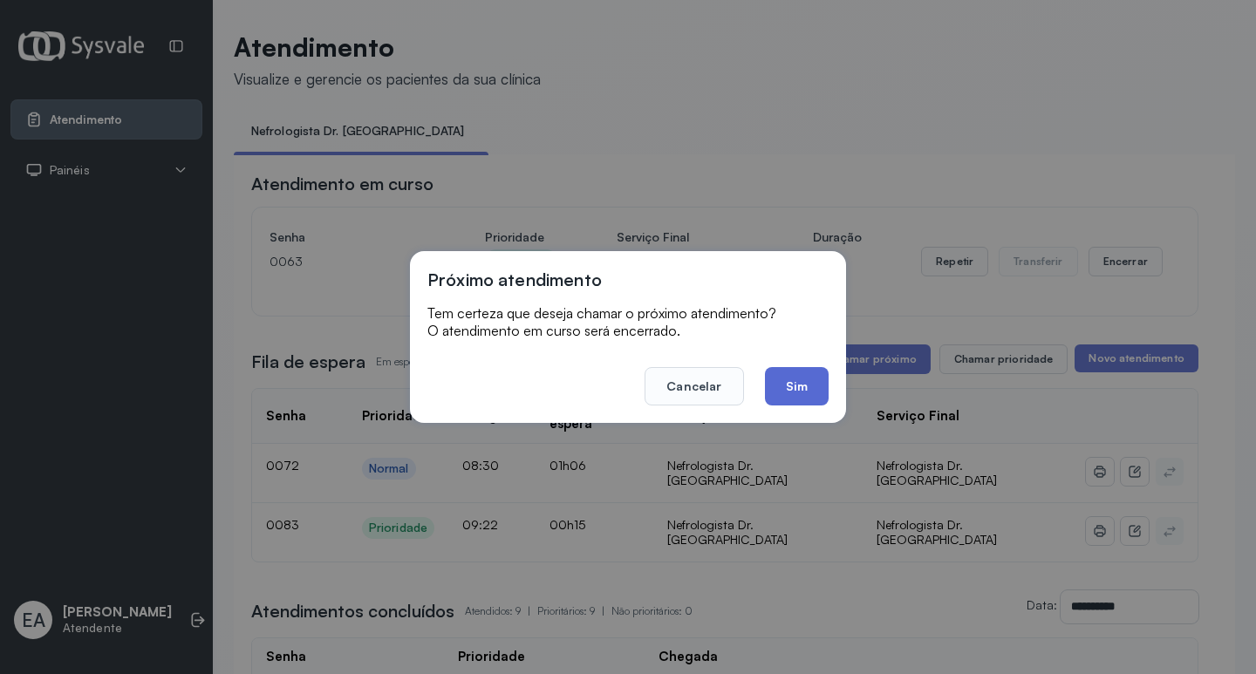
click at [795, 388] on button "Sim" at bounding box center [797, 386] width 64 height 38
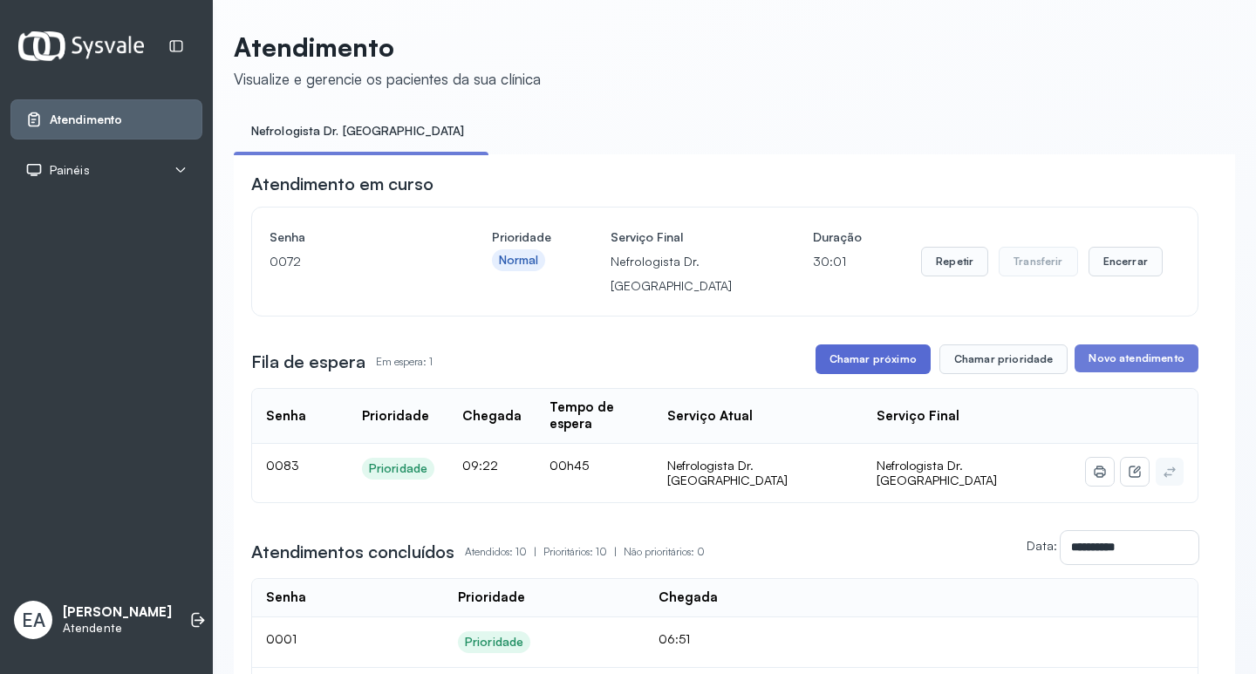
click at [882, 359] on button "Chamar próximo" at bounding box center [872, 360] width 115 height 30
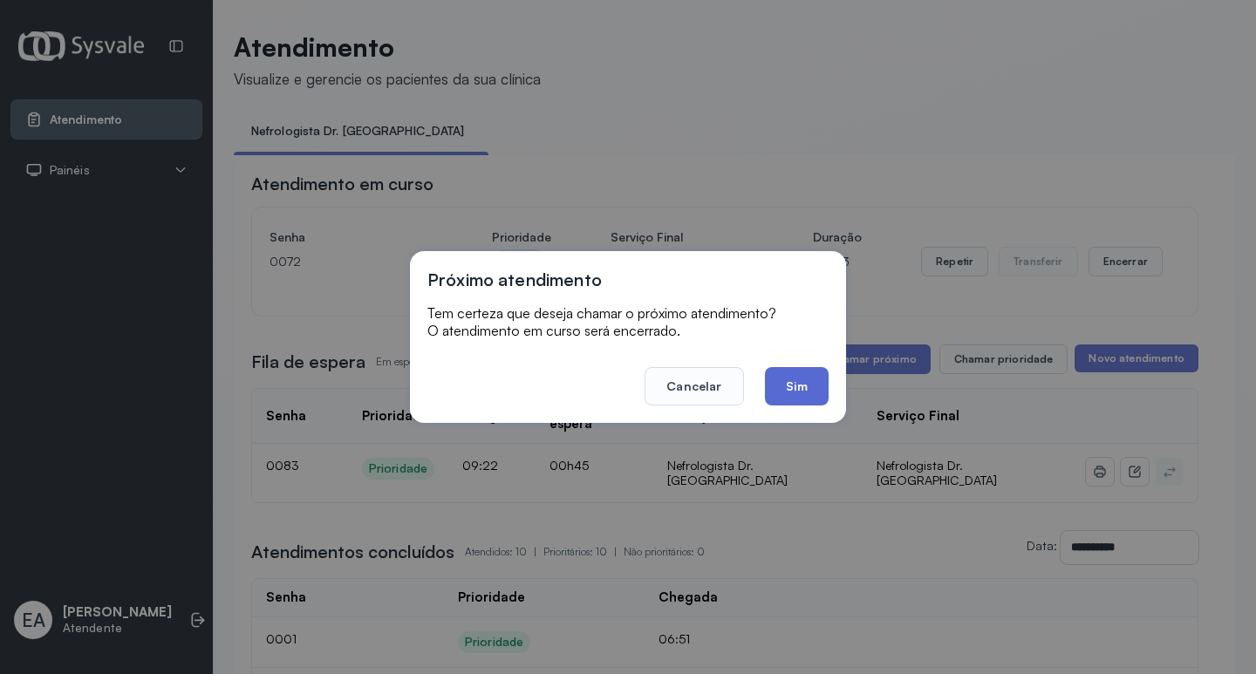
click at [791, 385] on button "Sim" at bounding box center [797, 386] width 64 height 38
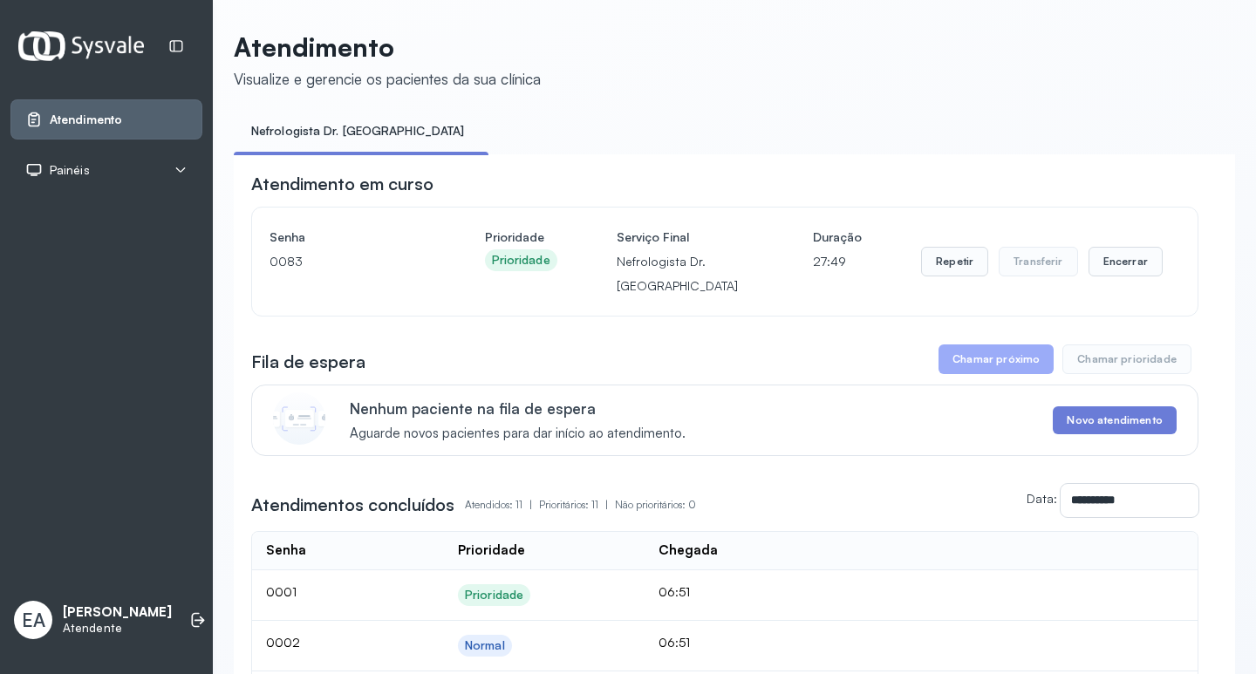
click at [97, 161] on div "Painéis" at bounding box center [106, 169] width 162 height 17
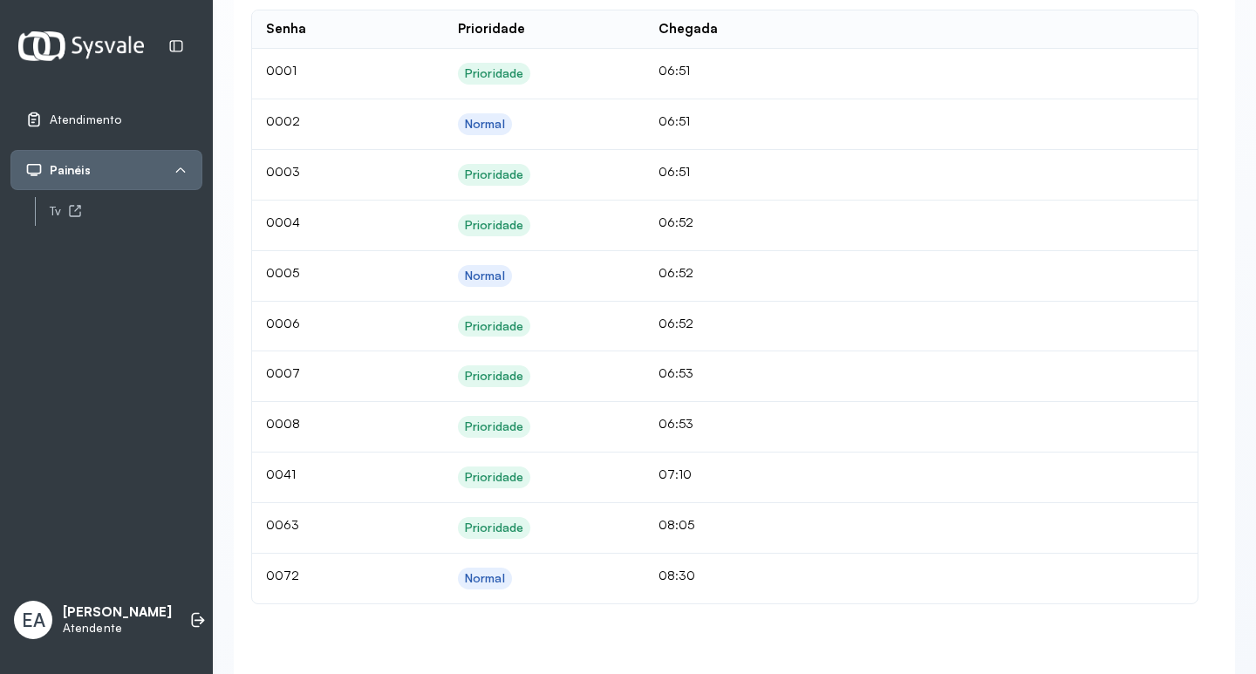
scroll to position [523, 0]
click at [193, 613] on li at bounding box center [198, 620] width 38 height 38
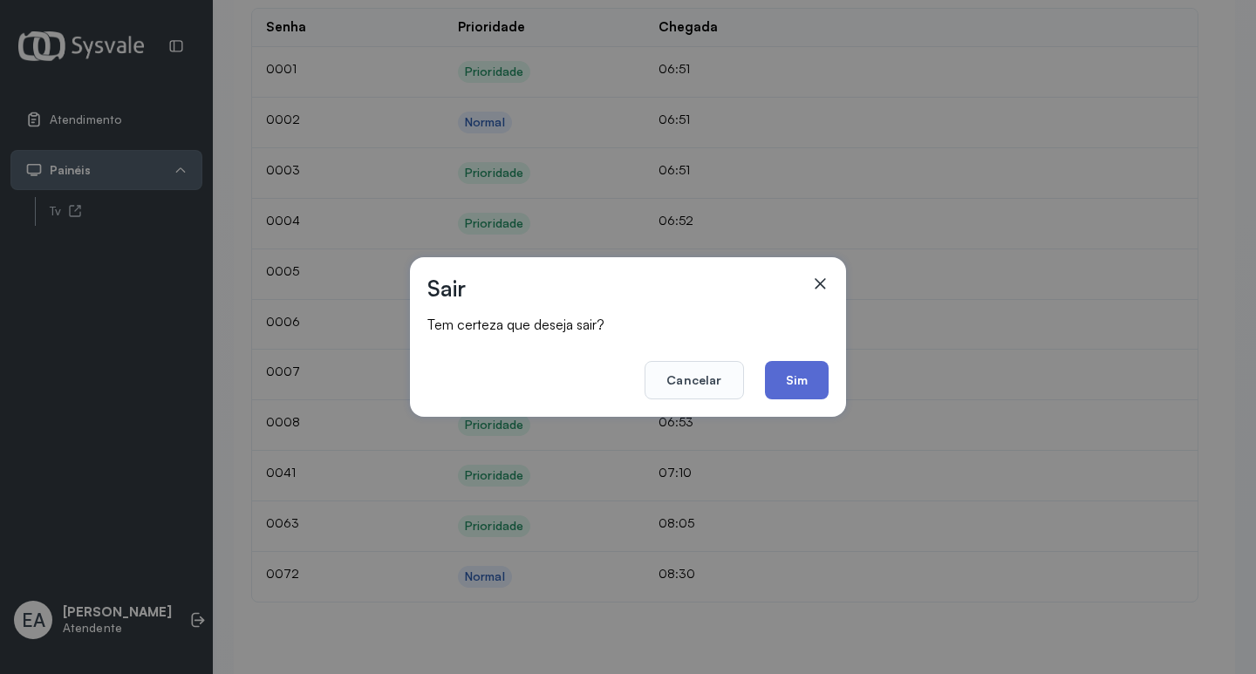
click at [790, 371] on button "Sim" at bounding box center [797, 380] width 64 height 38
